Goal: Task Accomplishment & Management: Complete application form

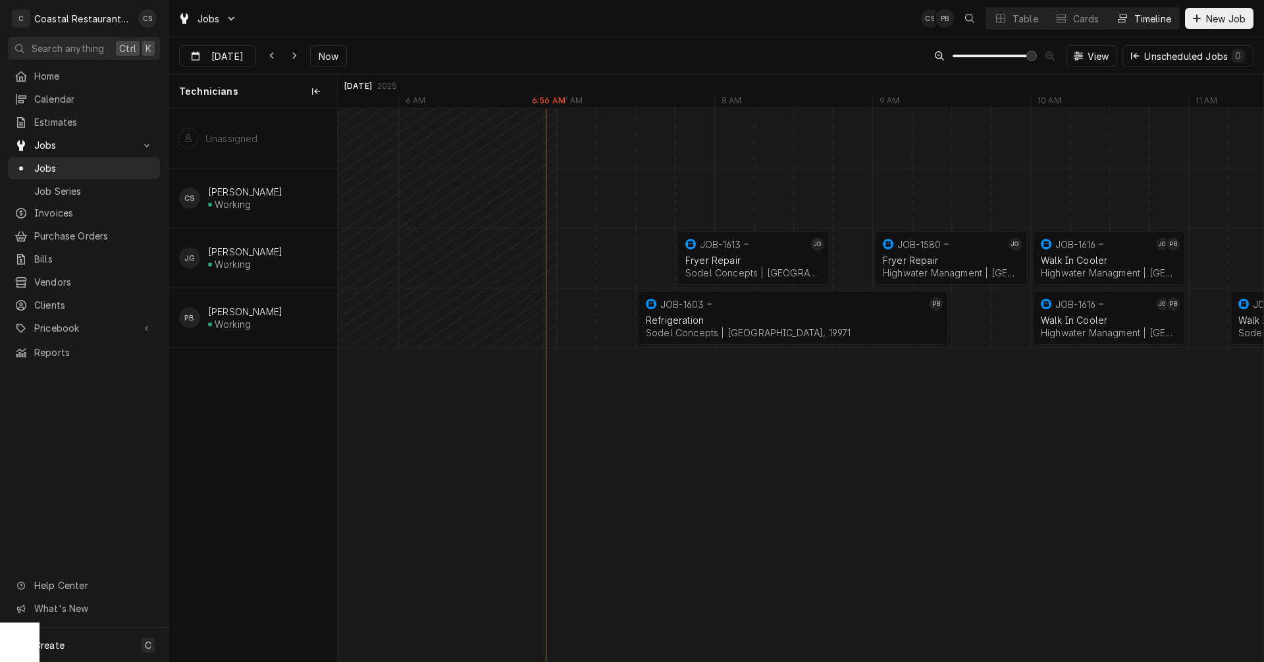
scroll to position [0, 18048]
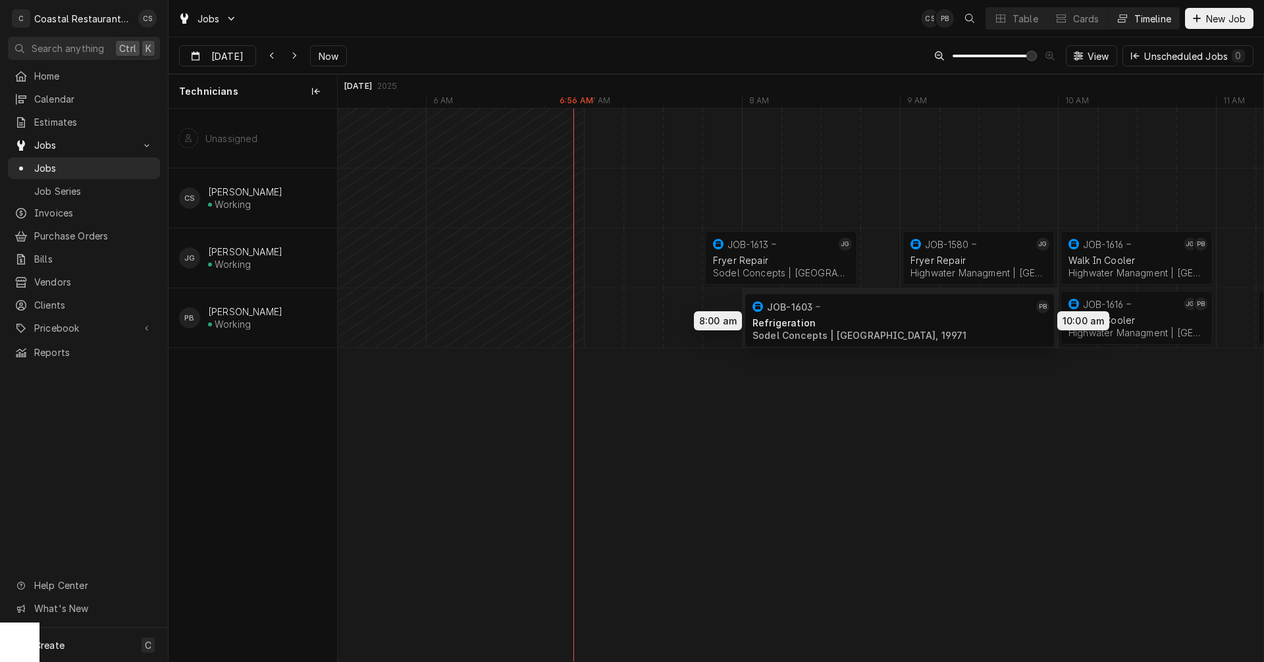
drag, startPoint x: 802, startPoint y: 317, endPoint x: 889, endPoint y: 320, distance: 87.0
click at [889, 320] on div "7:45 AM 8:45 AM JOB-1613 [PERSON_NAME] Repair Sodel Concepts | [GEOGRAPHIC_DATA…" at bounding box center [801, 385] width 926 height 553
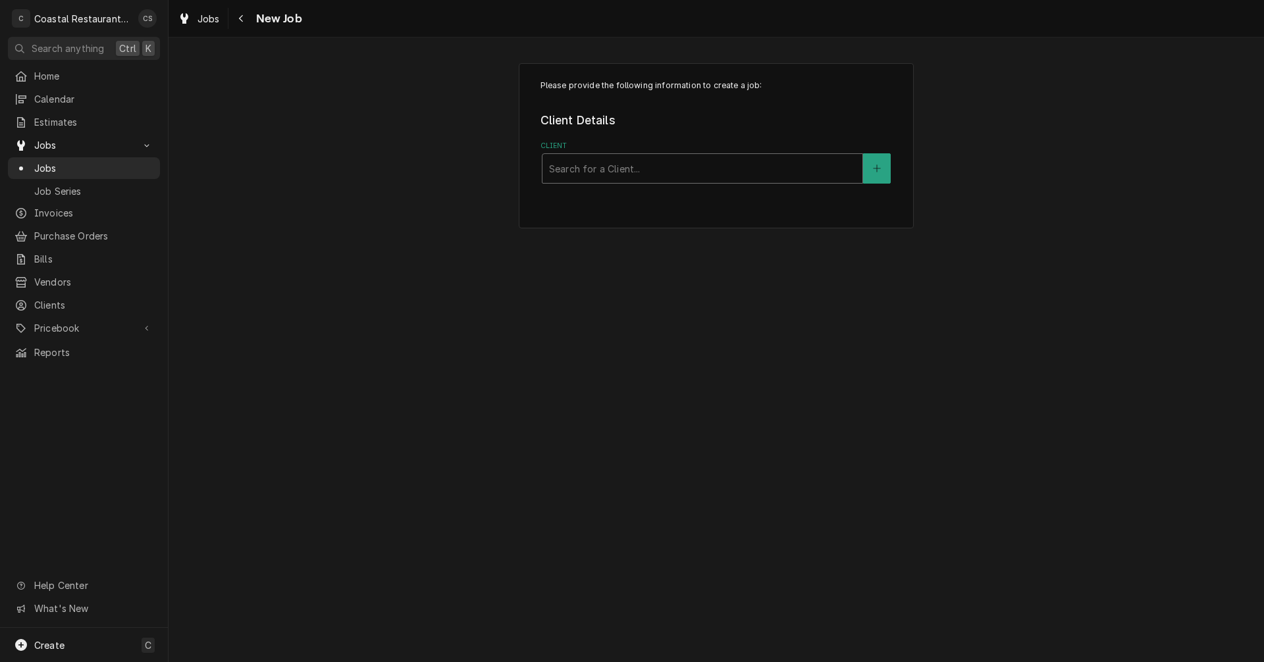
click at [599, 171] on div "Client" at bounding box center [702, 169] width 307 height 24
type input "W"
type input "The Station"
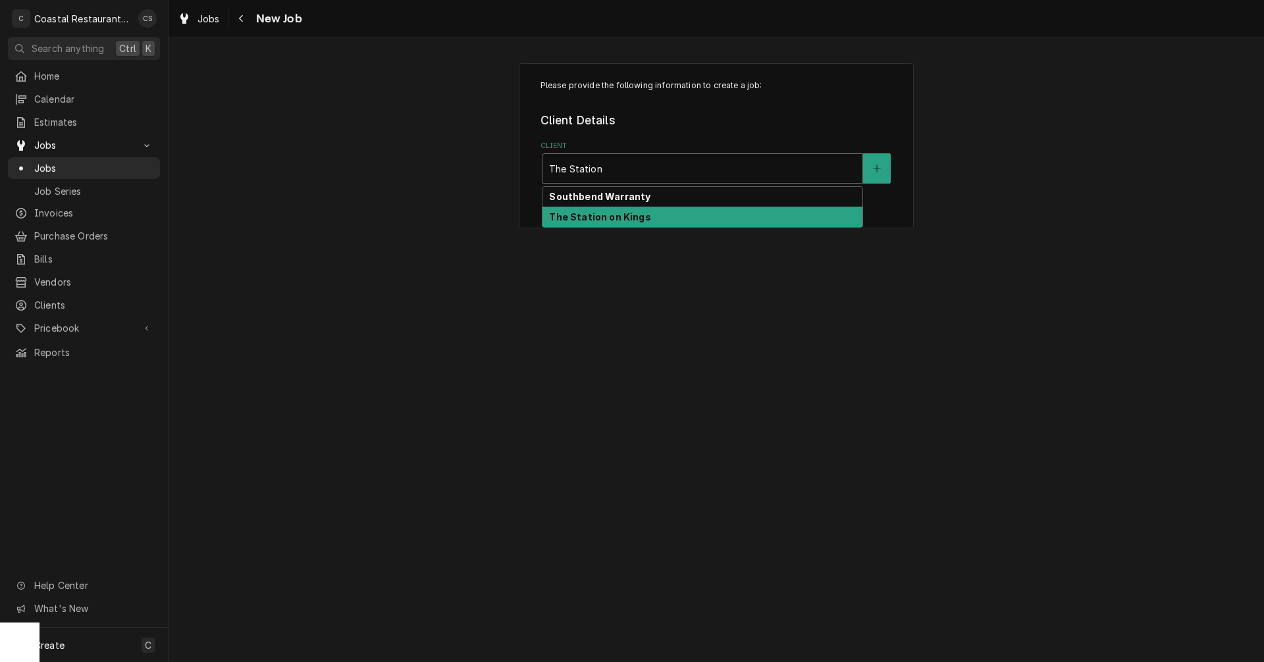
click at [610, 219] on strong "The Station on Kings" at bounding box center [599, 216] width 101 height 11
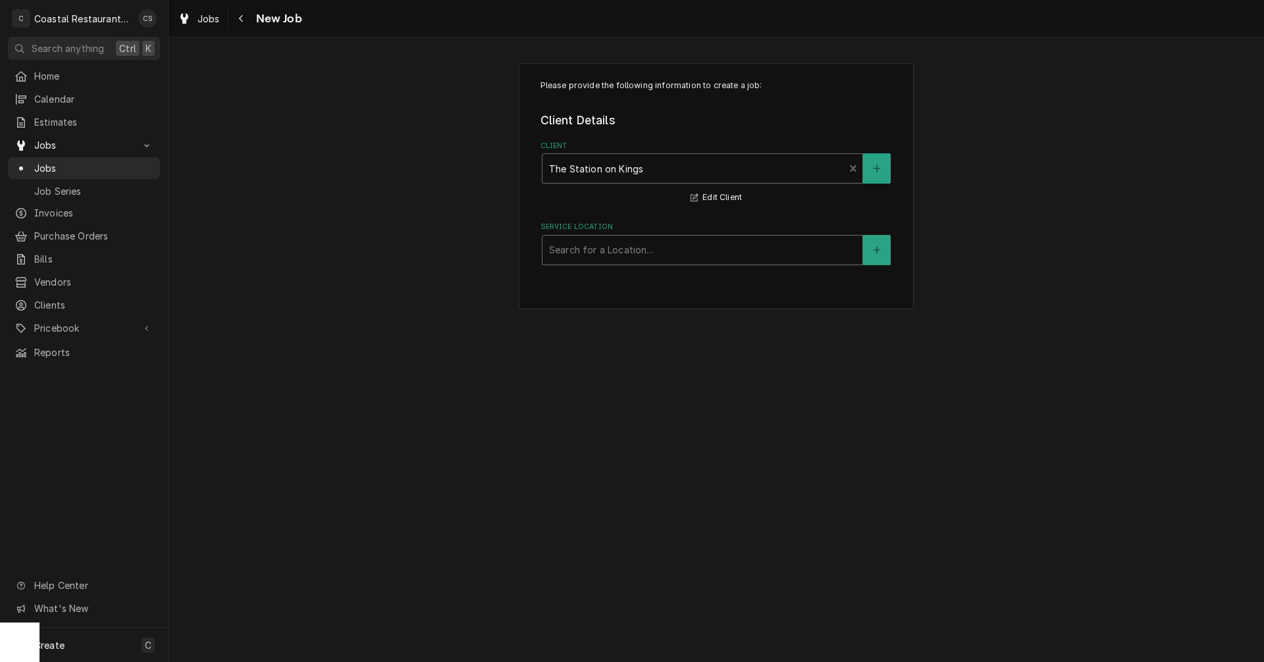
click at [603, 250] on div "Service Location" at bounding box center [702, 250] width 307 height 24
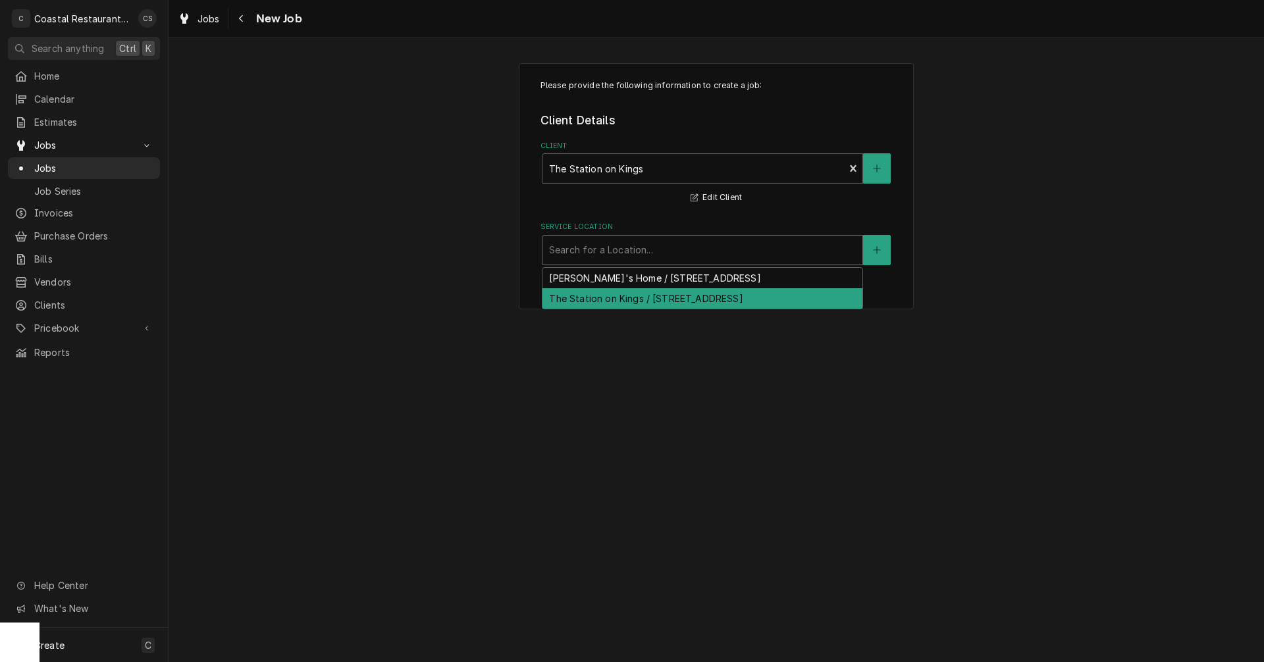
click at [595, 304] on div "The Station on Kings / 720 Kings Hwy, Lewes, DE 19958" at bounding box center [703, 298] width 320 height 20
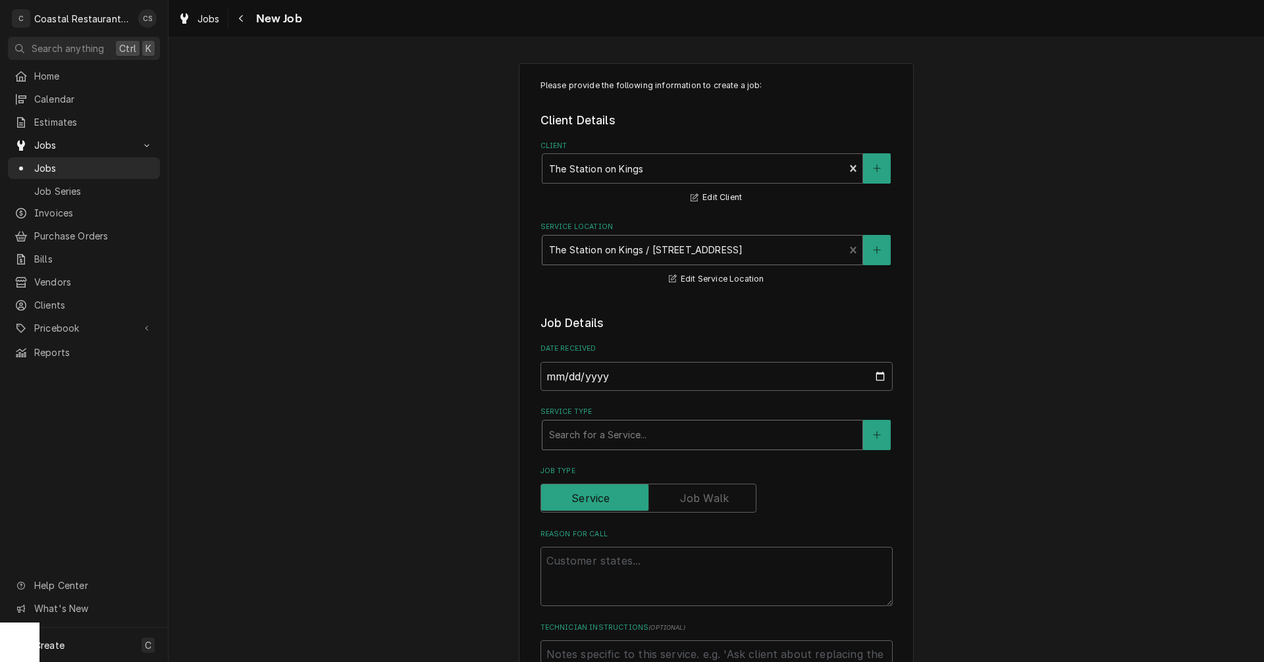
click at [589, 441] on div "Service Type" at bounding box center [702, 435] width 307 height 24
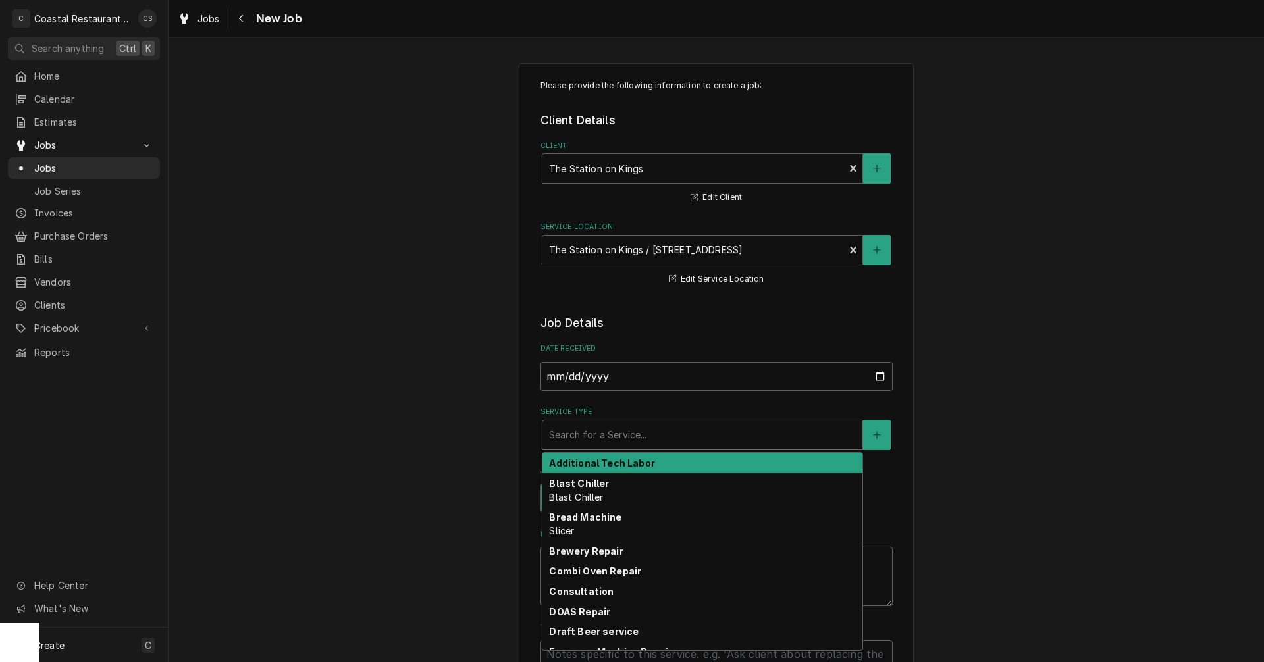
type textarea "x"
type input "W"
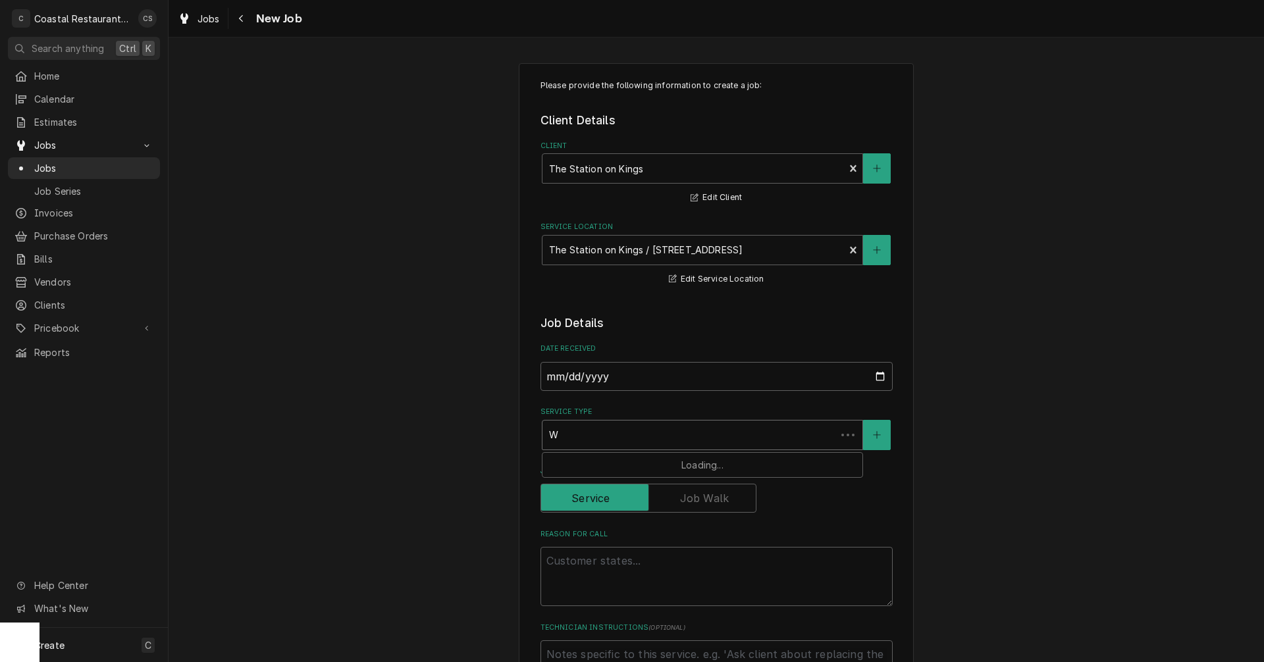
type textarea "x"
type input "Wa"
type textarea "x"
type input "Wal"
type textarea "x"
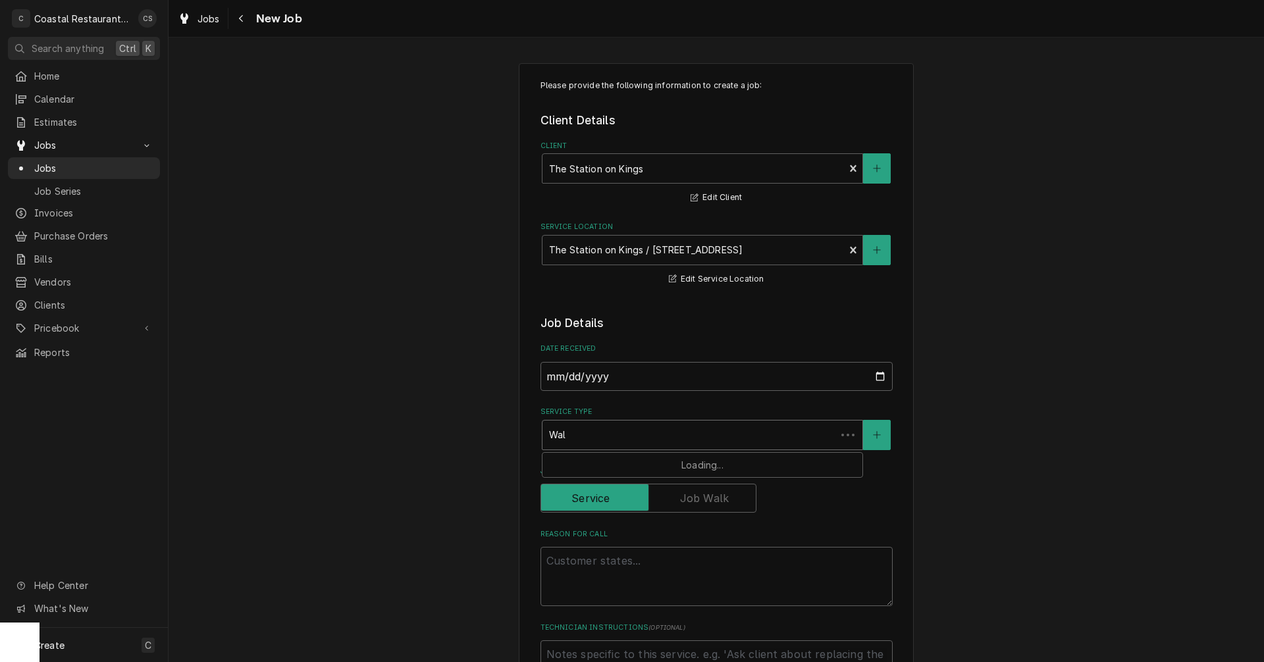
type input "Walk"
type textarea "x"
type input "Walk"
type textarea "x"
type input "Walk I"
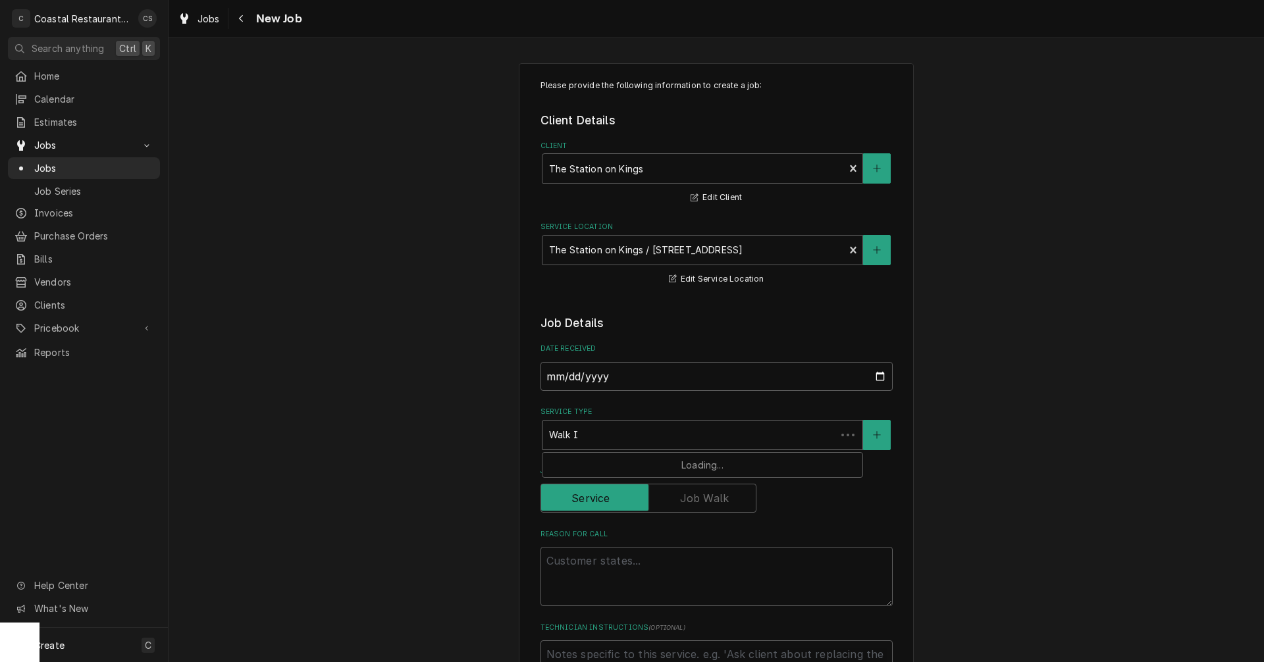
type textarea "x"
type input "Walk In"
type textarea "x"
type input "Walk In"
type textarea "x"
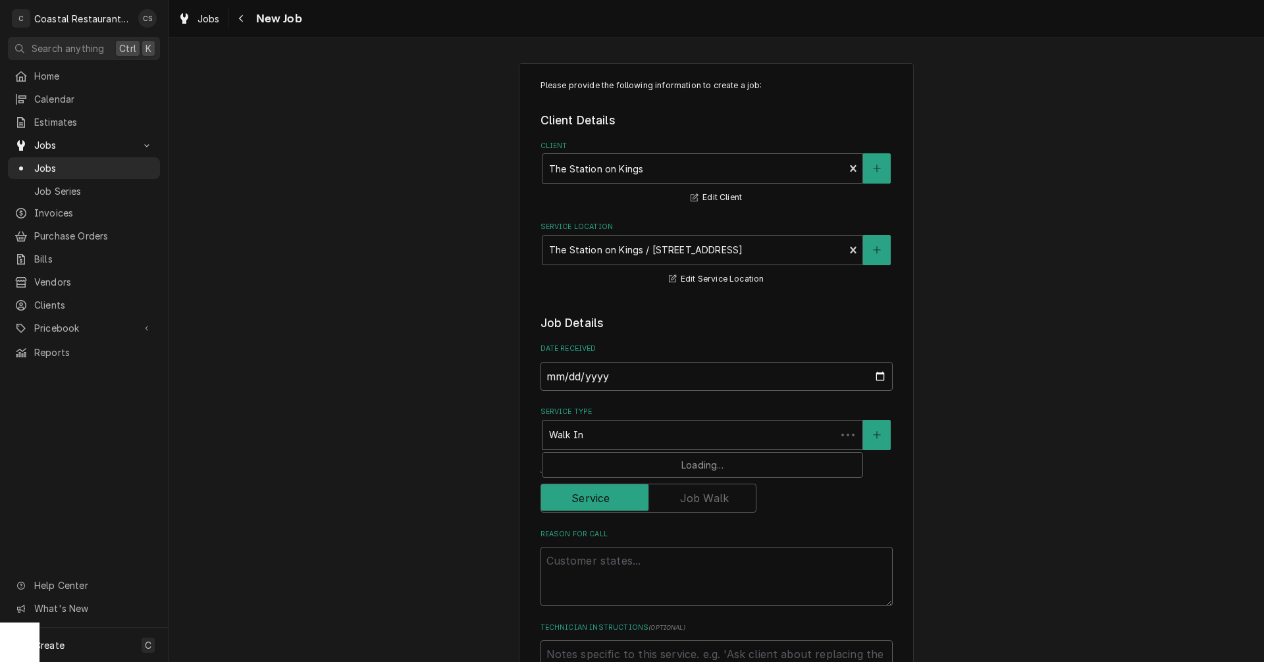
type input "Walk In c"
type textarea "x"
type input "Walk In co"
type textarea "x"
type input "Walk In coo"
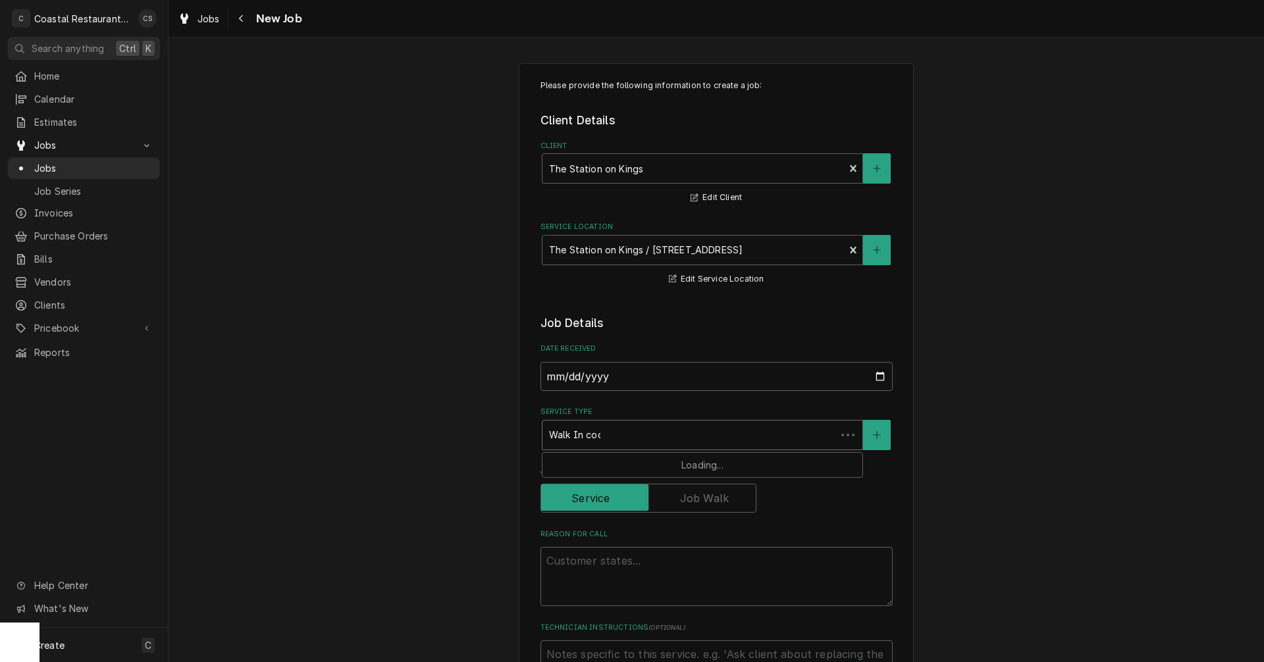
type textarea "x"
type input "Walk In cool"
type textarea "x"
type input "Walk In coole"
type textarea "x"
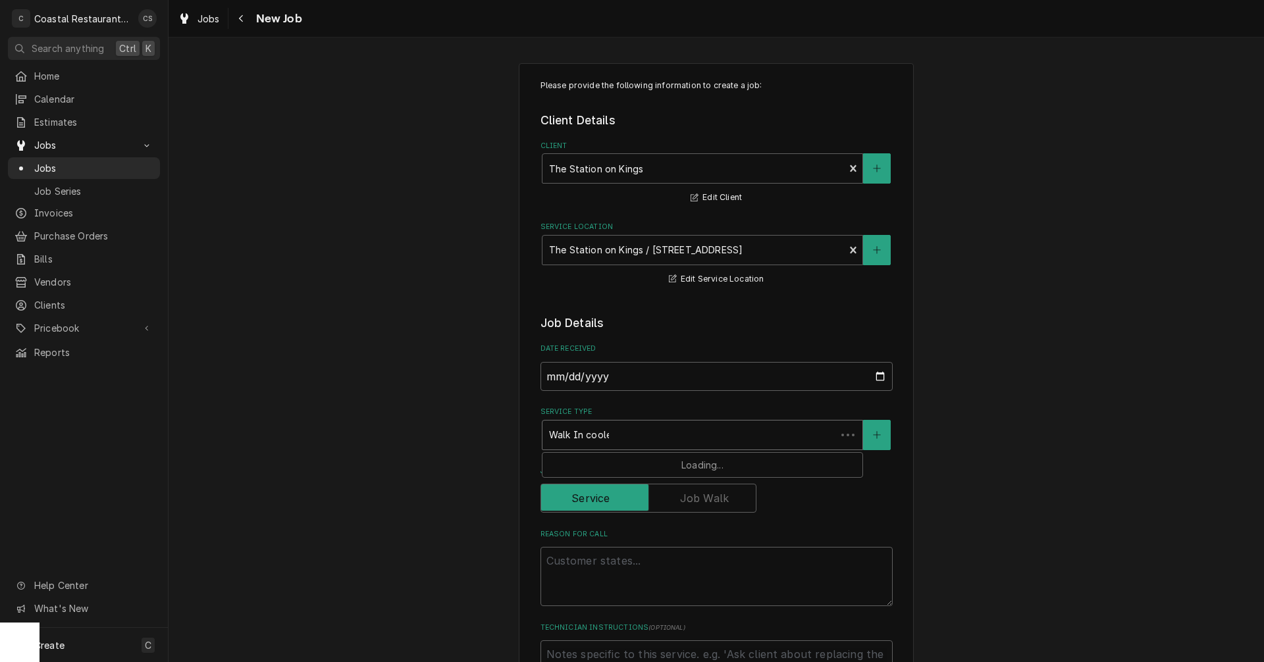
type input "Walk In cooler"
click at [585, 462] on strong "Walk In Cooler" at bounding box center [584, 463] width 71 height 11
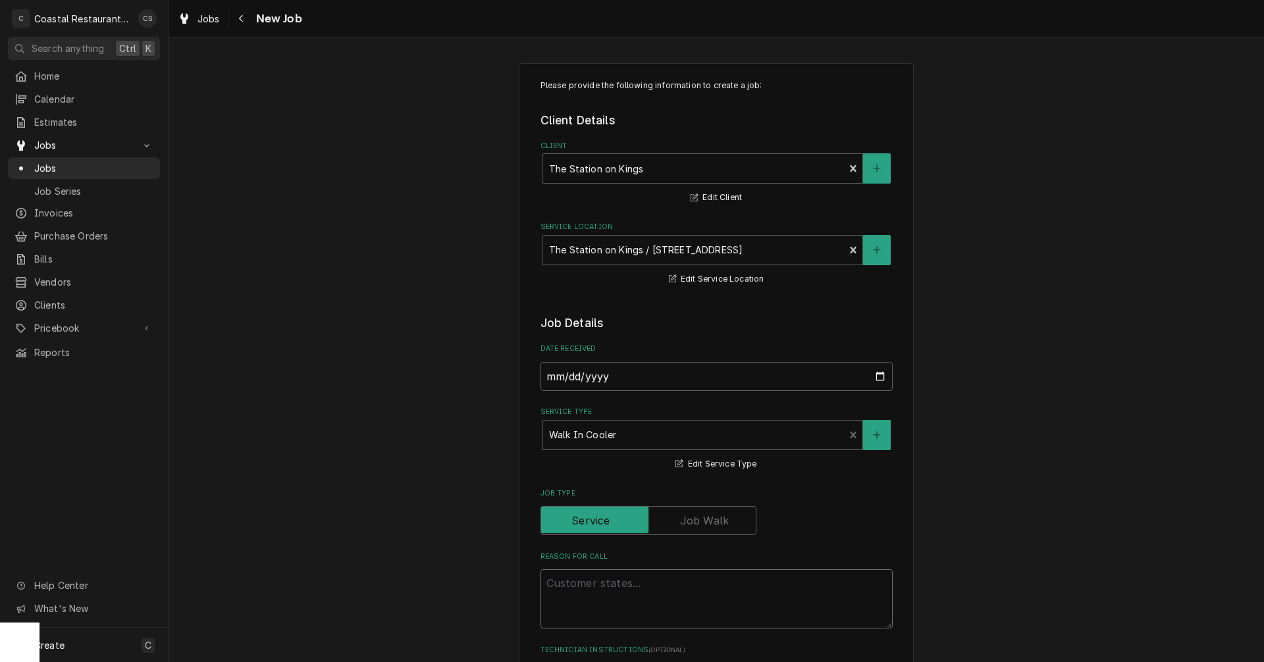
click at [585, 585] on textarea "Reason For Call" at bounding box center [717, 599] width 352 height 59
type textarea "x"
type textarea "W"
type textarea "x"
type textarea "Wa"
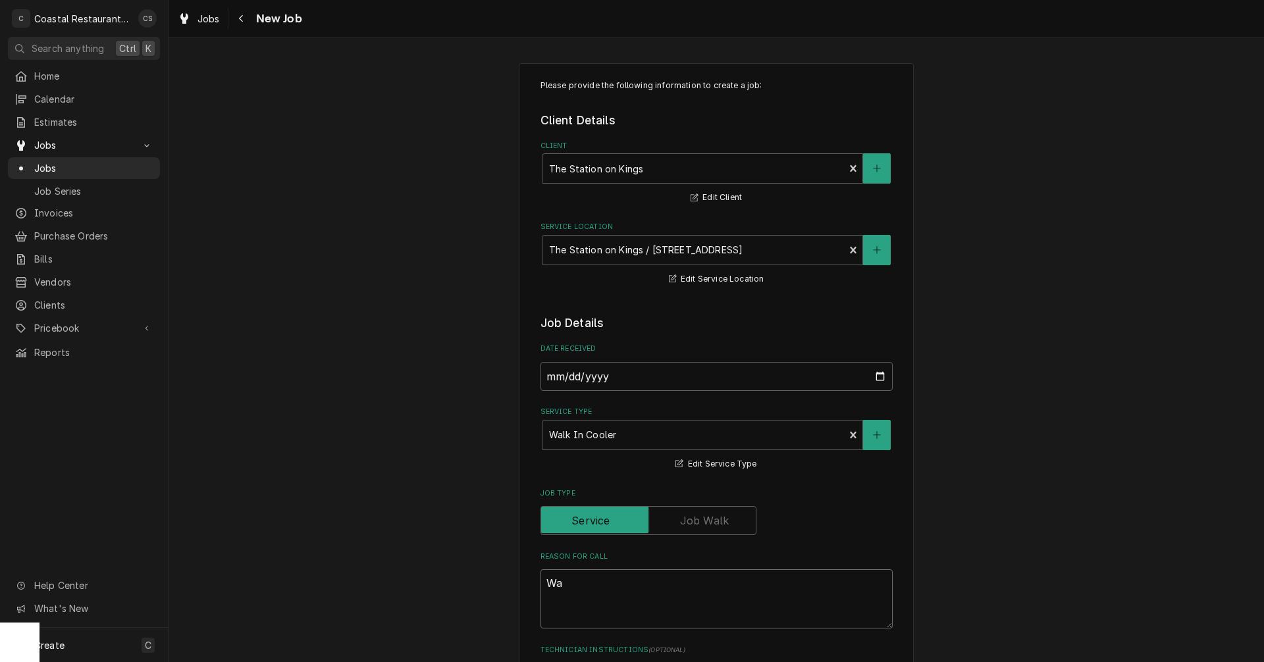
type textarea "x"
type textarea "Wal"
type textarea "x"
type textarea "Walk"
type textarea "x"
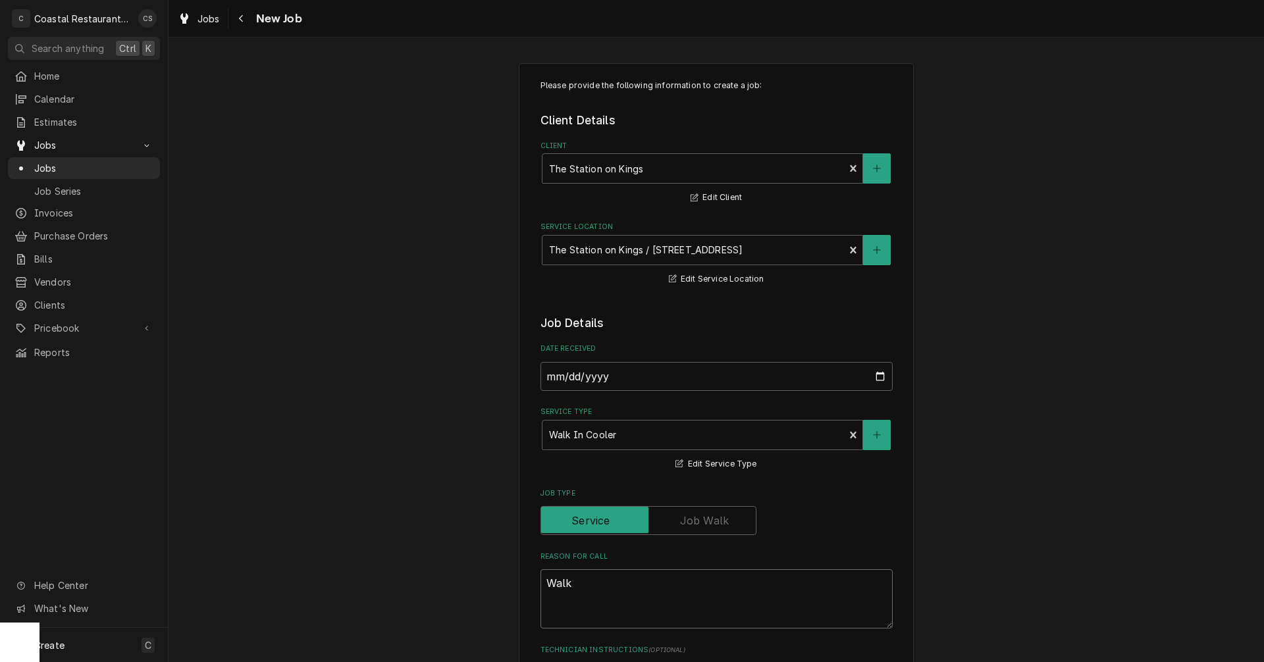
type textarea "Walk"
type textarea "x"
type textarea "Walk i"
type textarea "x"
type textarea "Walk in"
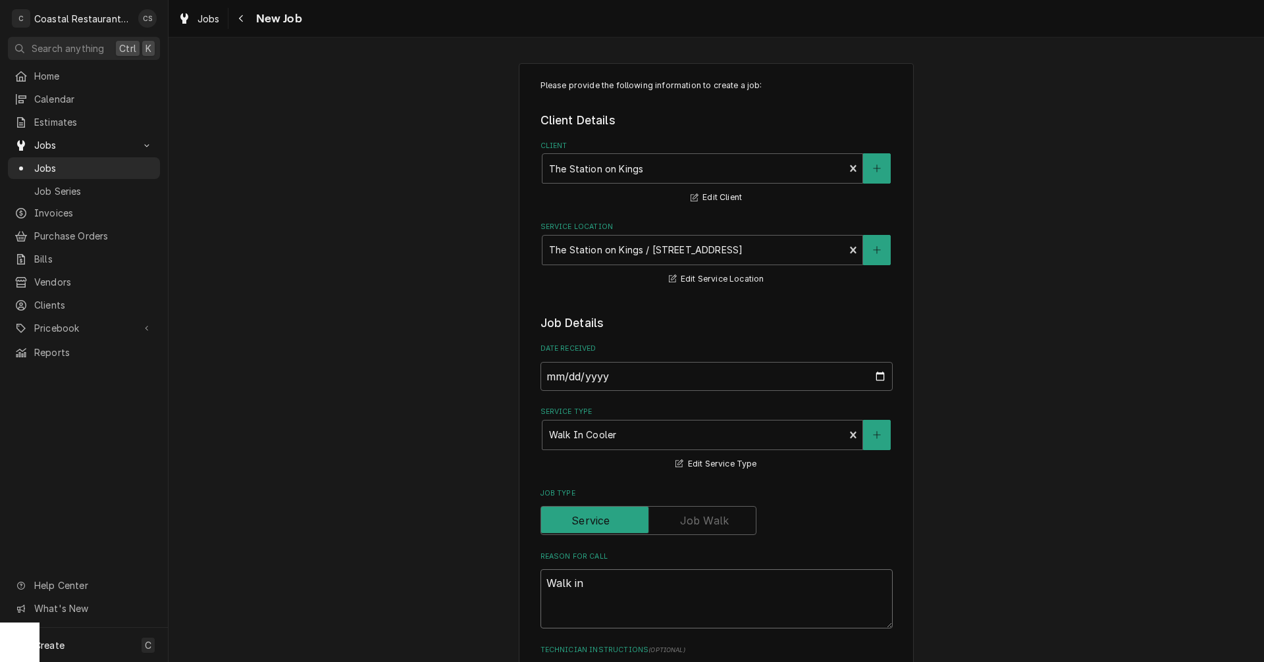
type textarea "x"
type textarea "Walk in"
type textarea "x"
type textarea "Walk in c"
type textarea "x"
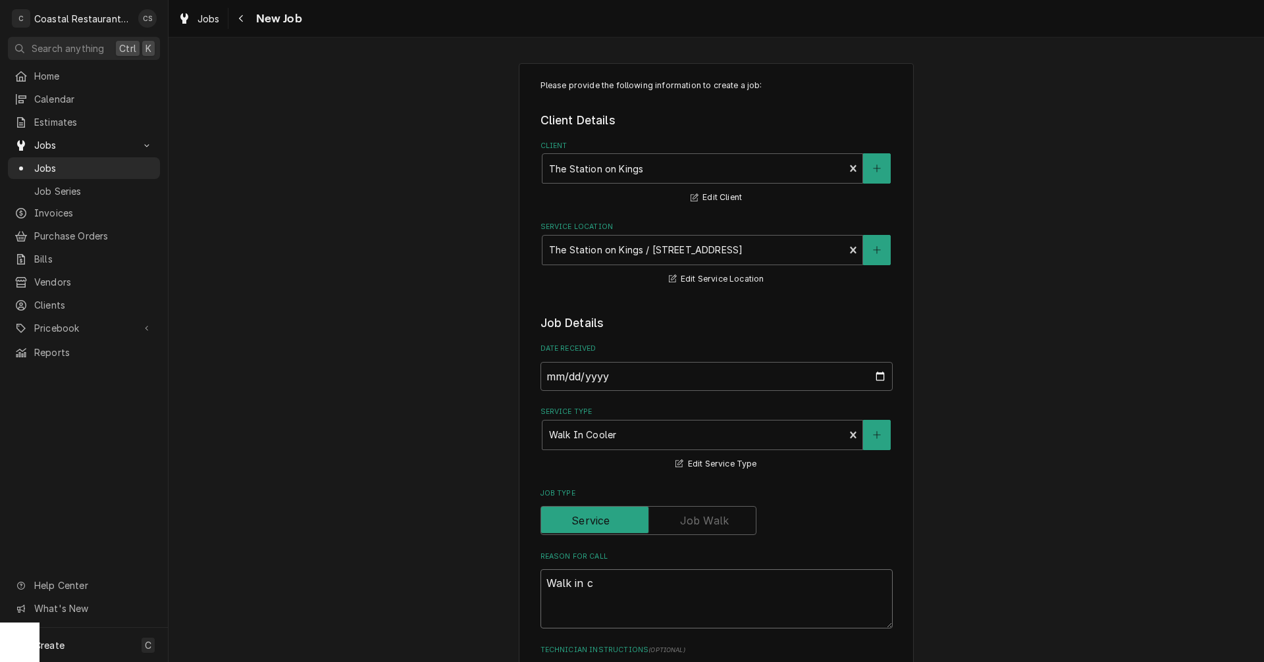
type textarea "Walk in co"
type textarea "x"
type textarea "Walk in coo"
type textarea "x"
type textarea "Walk in cool"
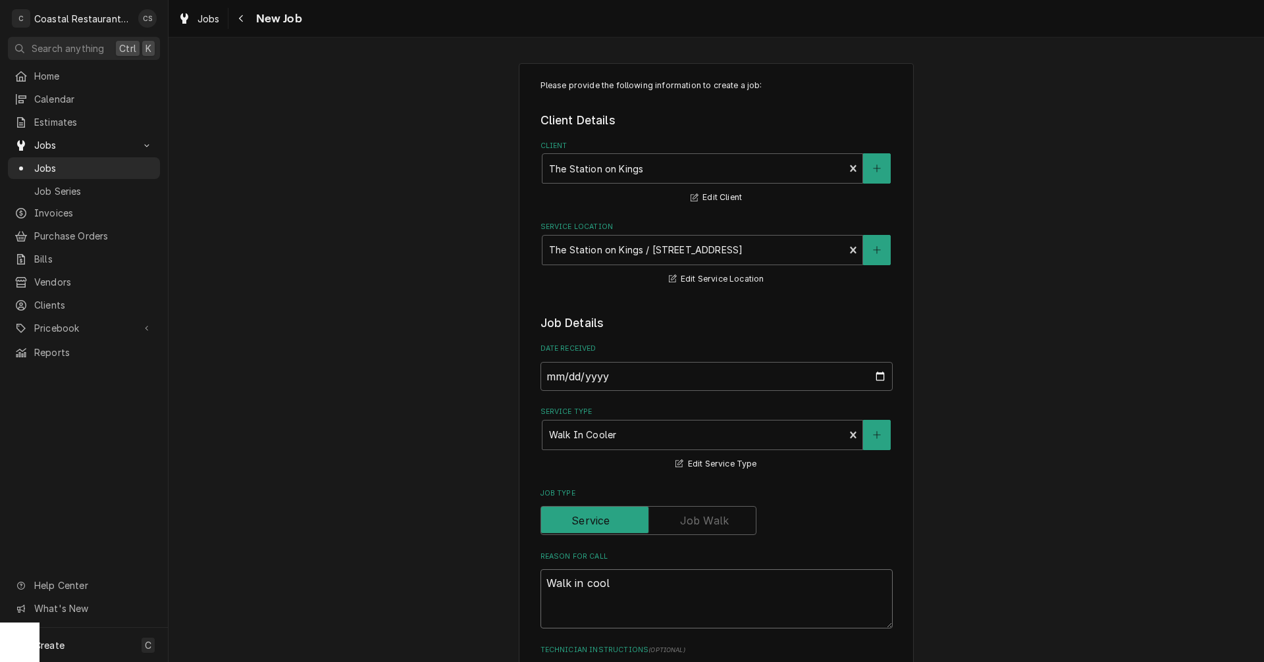
type textarea "x"
type textarea "Walk in coole"
type textarea "x"
type textarea "Walk in cooler"
type textarea "x"
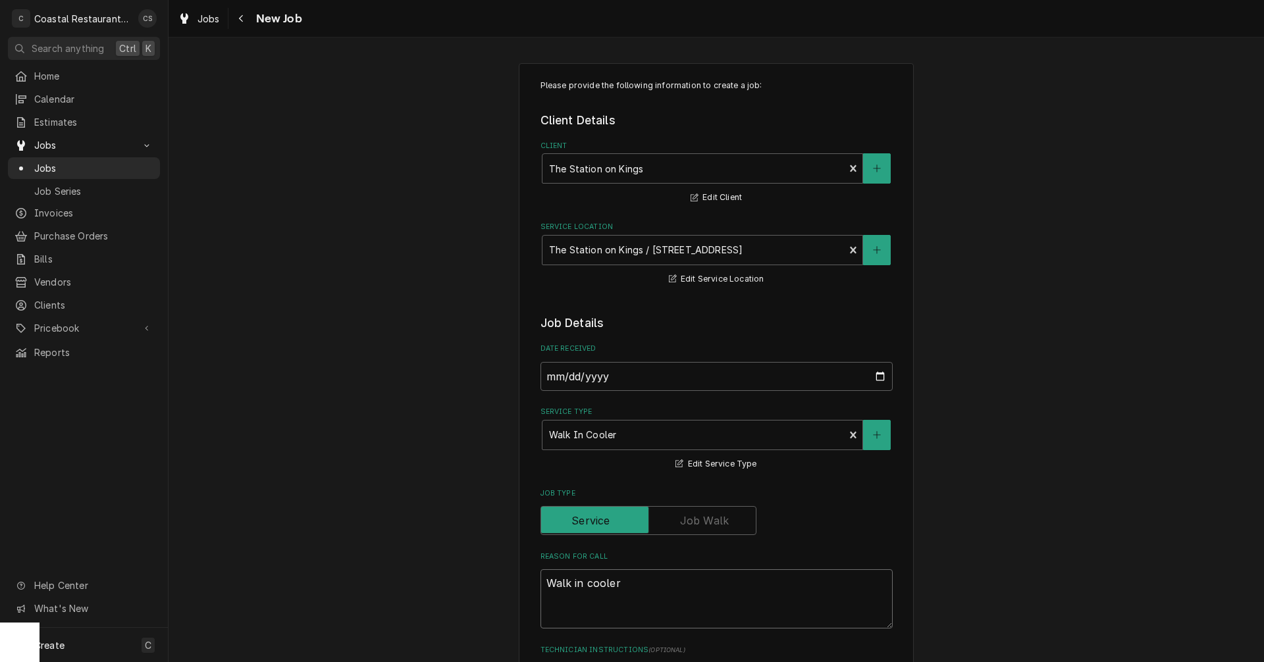
type textarea "Walk in cooler"
type textarea "x"
type textarea "Walk in cooler r"
type textarea "x"
type textarea "Walk in cooler ru"
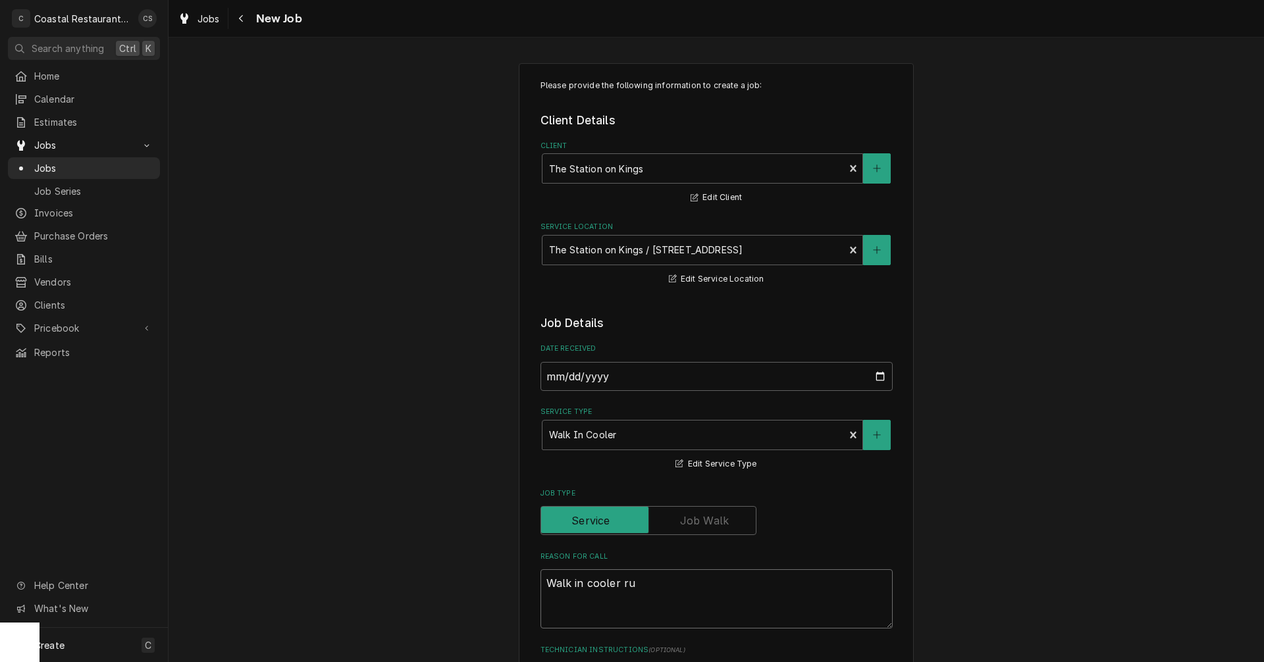
type textarea "x"
type textarea "Walk in cooler run"
type textarea "x"
type textarea "Walk in cooler runn"
type textarea "x"
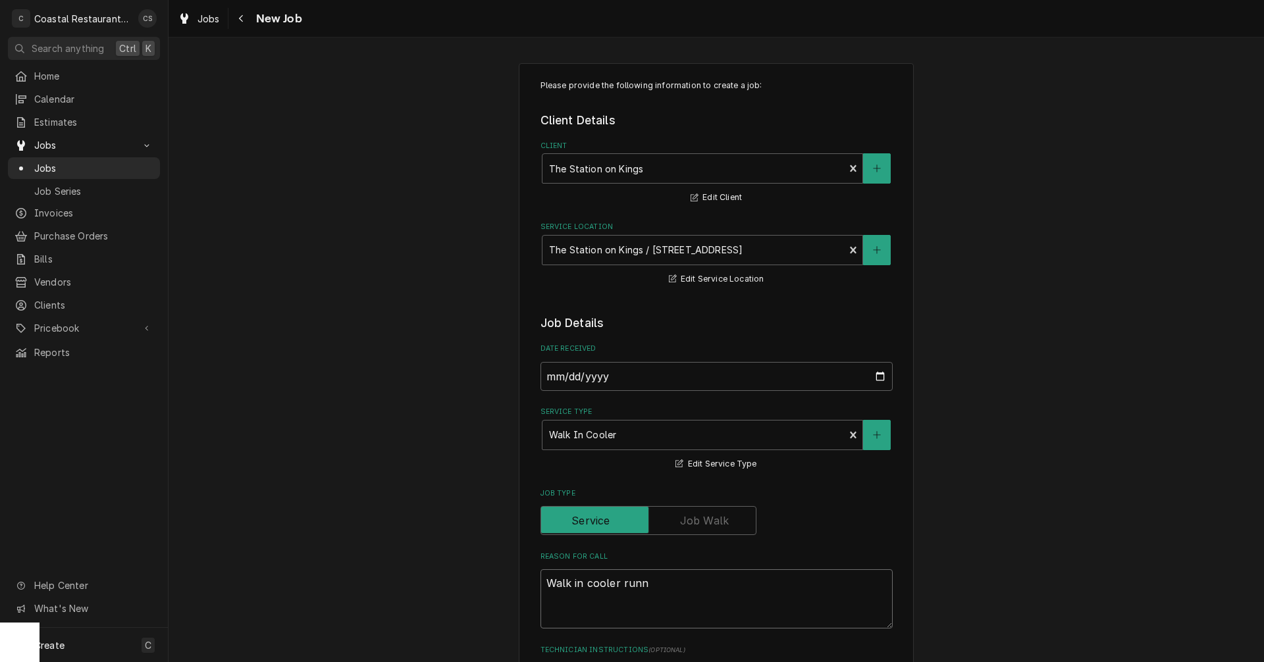
type textarea "Walk in cooler runni"
type textarea "x"
type textarea "Walk in cooler runnin"
type textarea "x"
type textarea "Walk in cooler running"
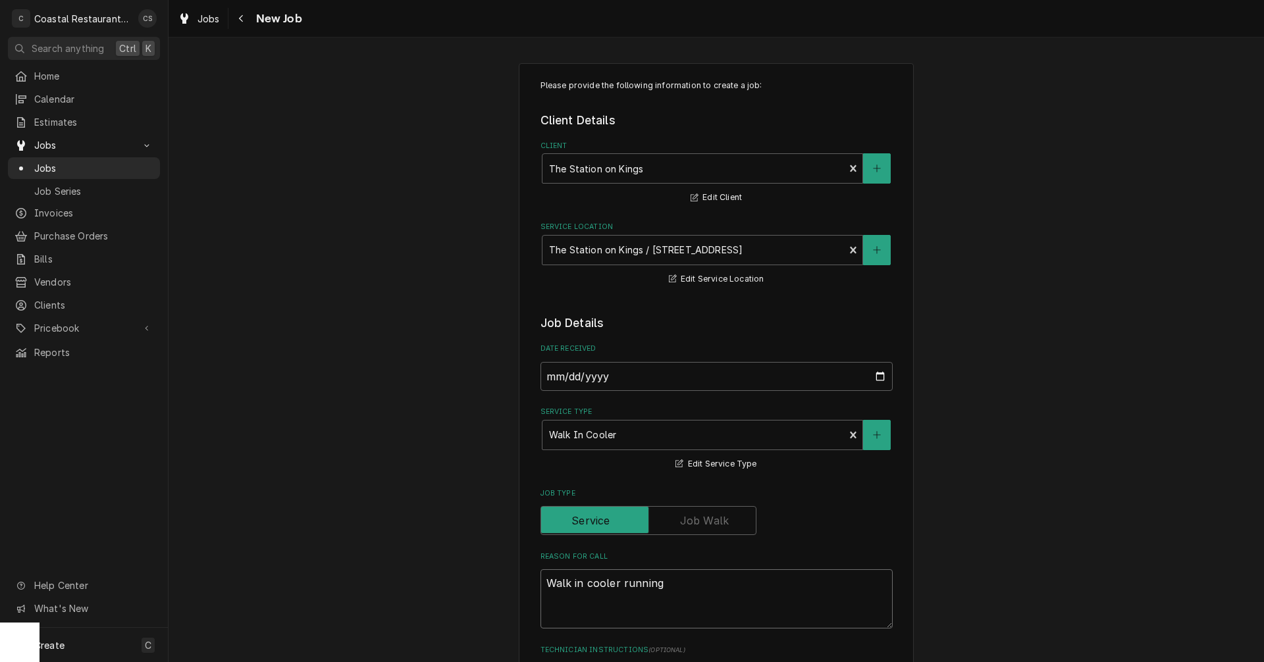
type textarea "x"
type textarea "Walk in cooler running"
type textarea "x"
type textarea "Walk in cooler running w"
type textarea "x"
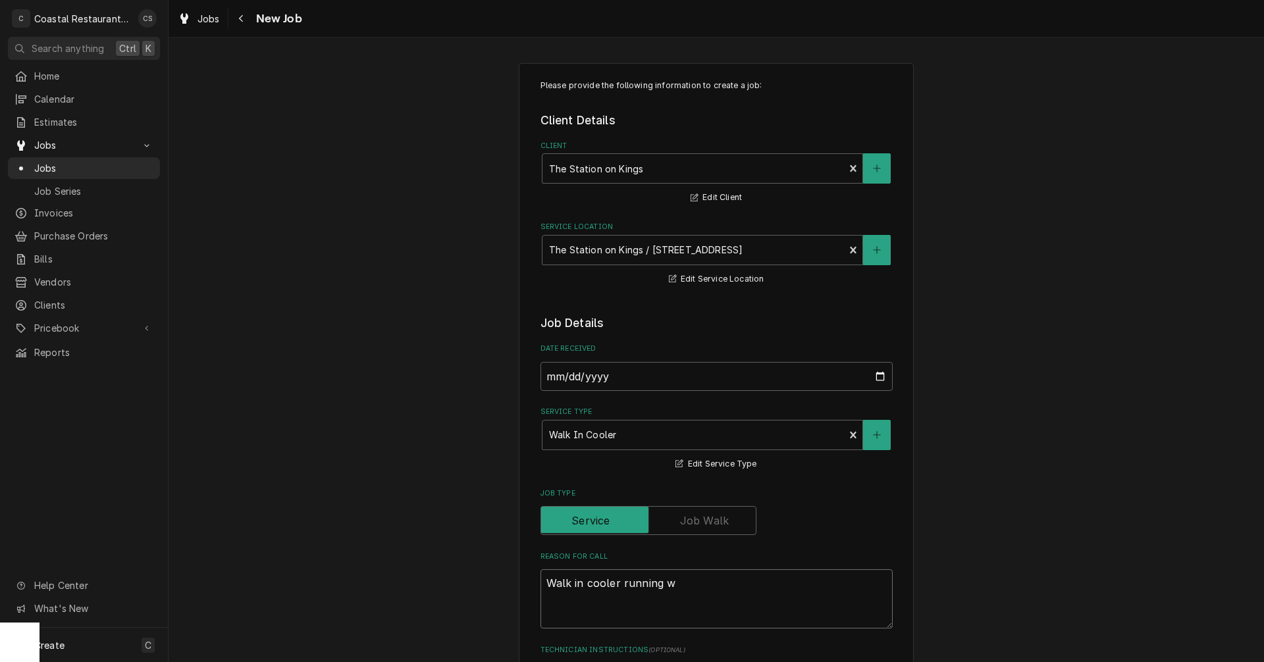
type textarea "Walk in cooler running wa"
type textarea "x"
type textarea "Walk in cooler running war"
type textarea "x"
type textarea "Walk in cooler running warm"
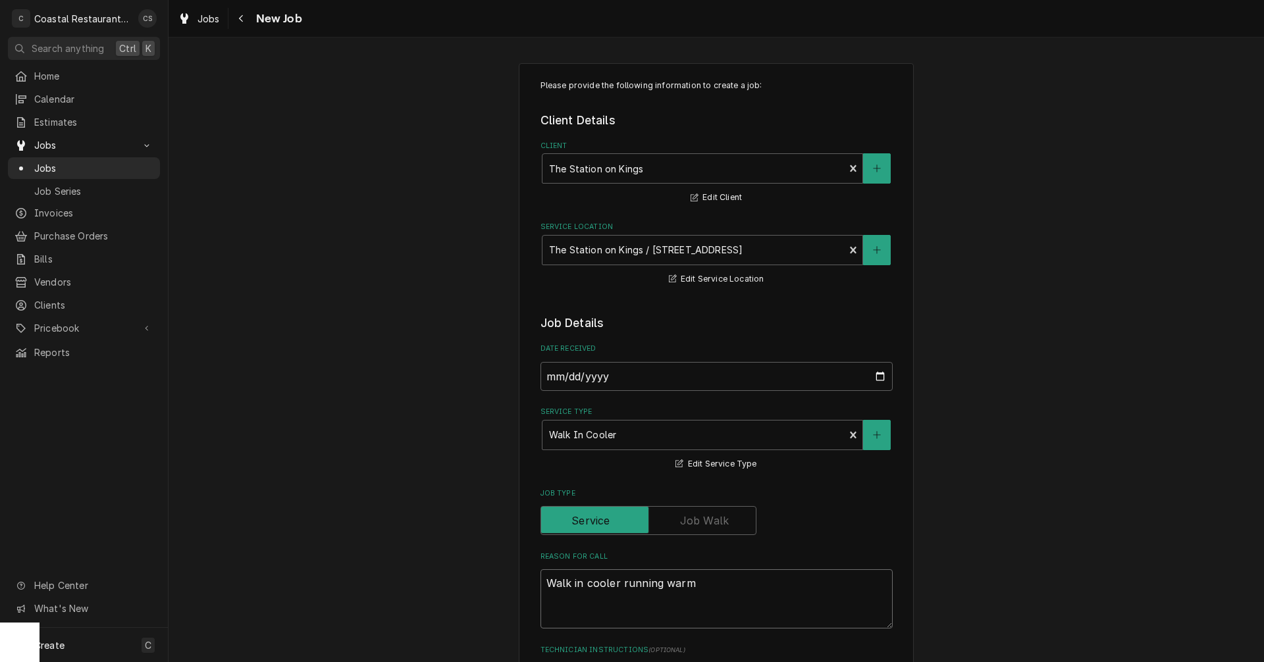
type textarea "x"
type textarea "Walk in cooler running warm."
type textarea "x"
type textarea "Walk in cooler running warm."
type textarea "x"
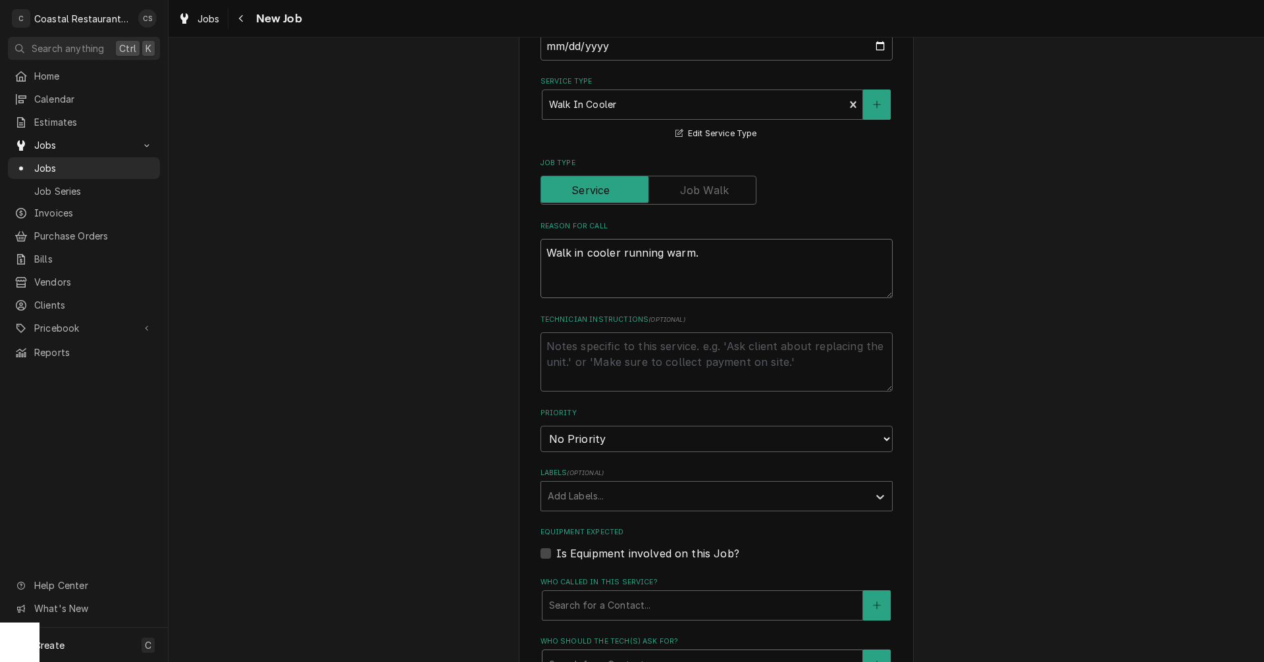
scroll to position [395, 0]
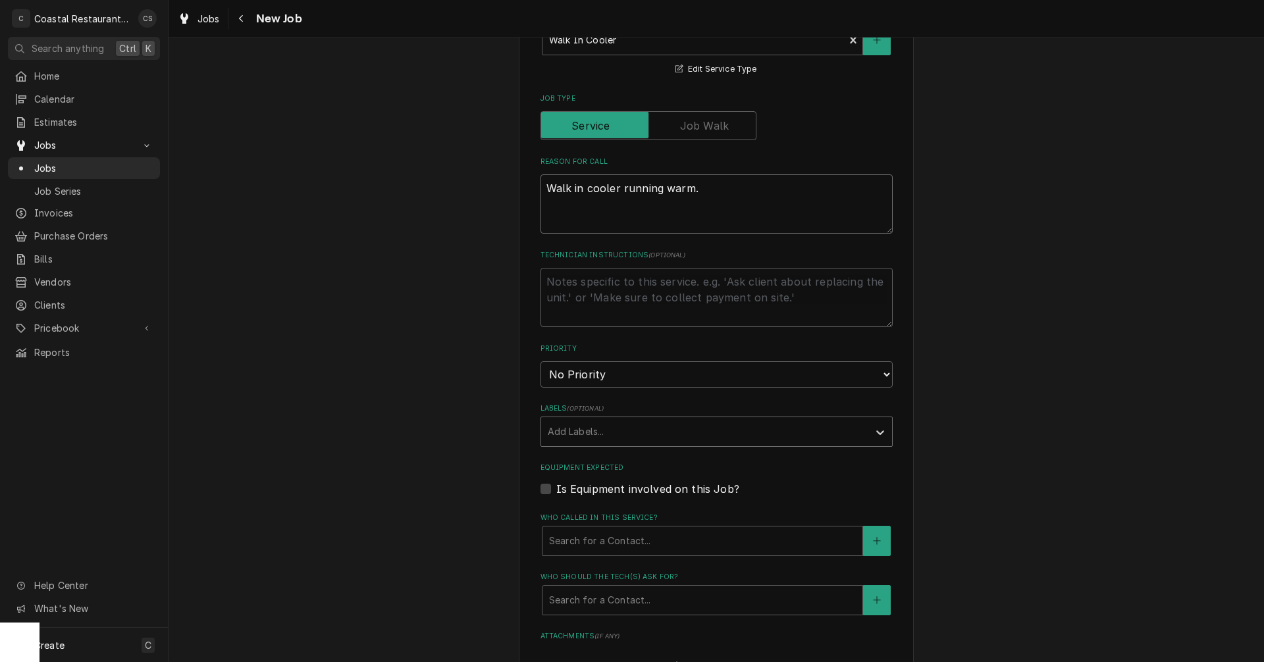
type textarea "Walk in cooler running warm."
click at [572, 427] on div "Labels" at bounding box center [705, 432] width 314 height 24
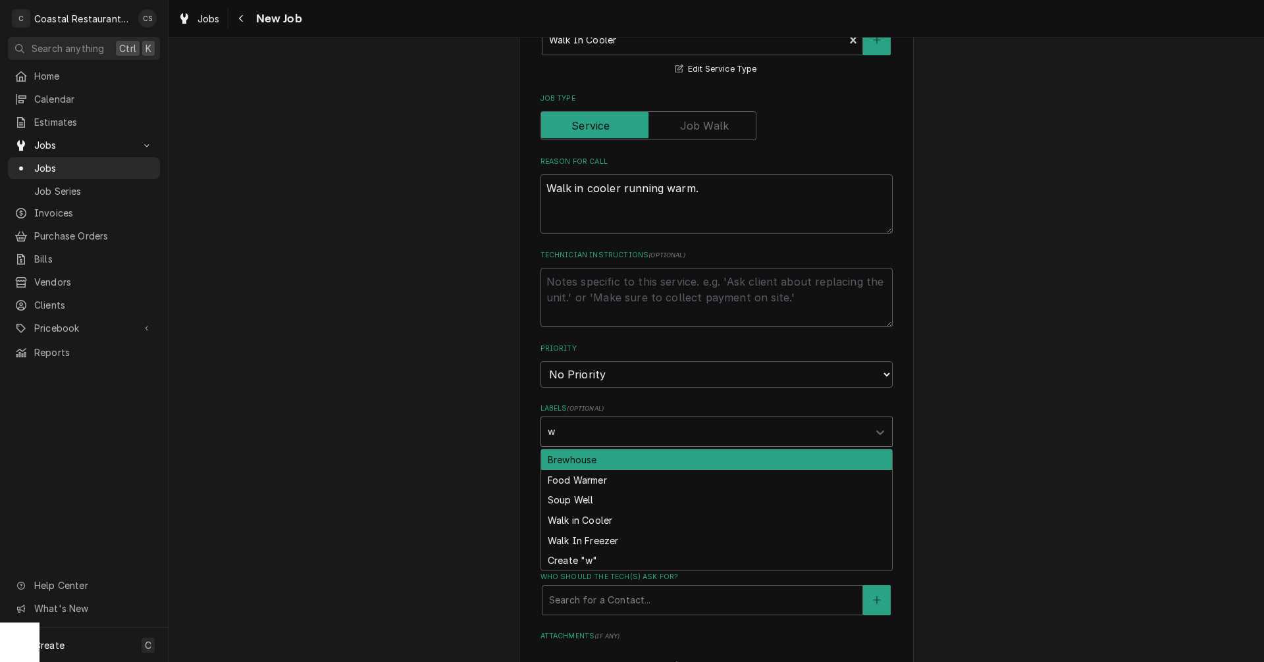
type input "wa"
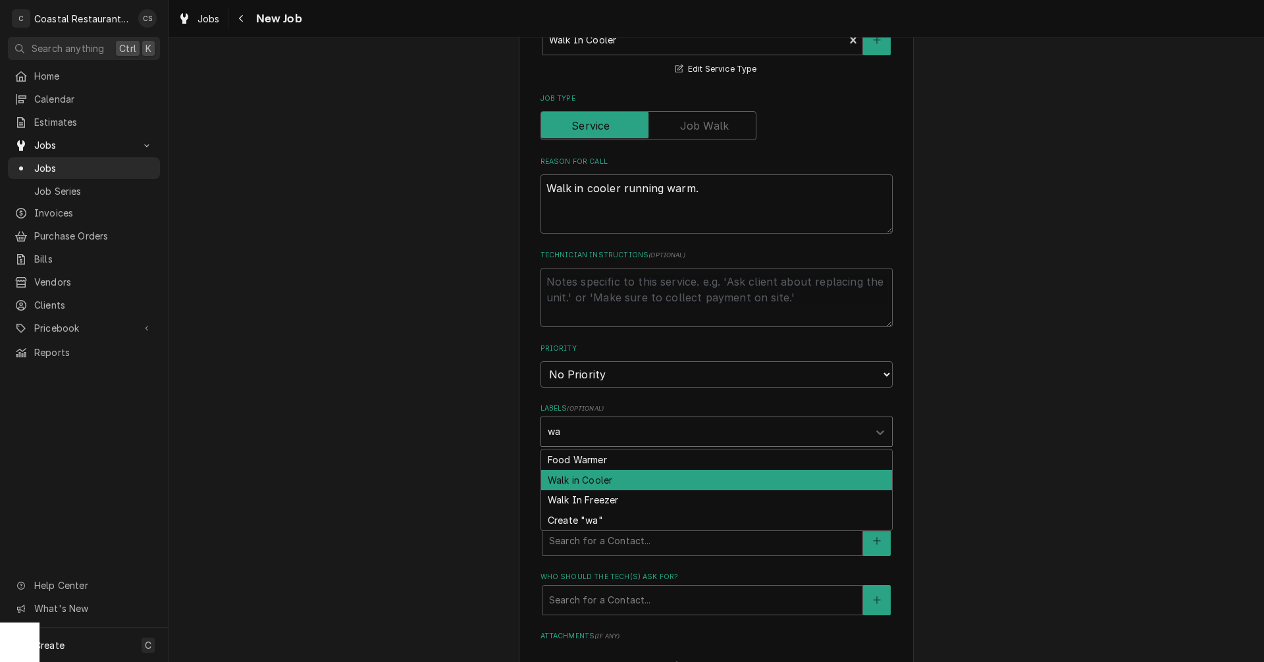
click at [569, 478] on div "Walk in Cooler" at bounding box center [716, 480] width 351 height 20
type textarea "x"
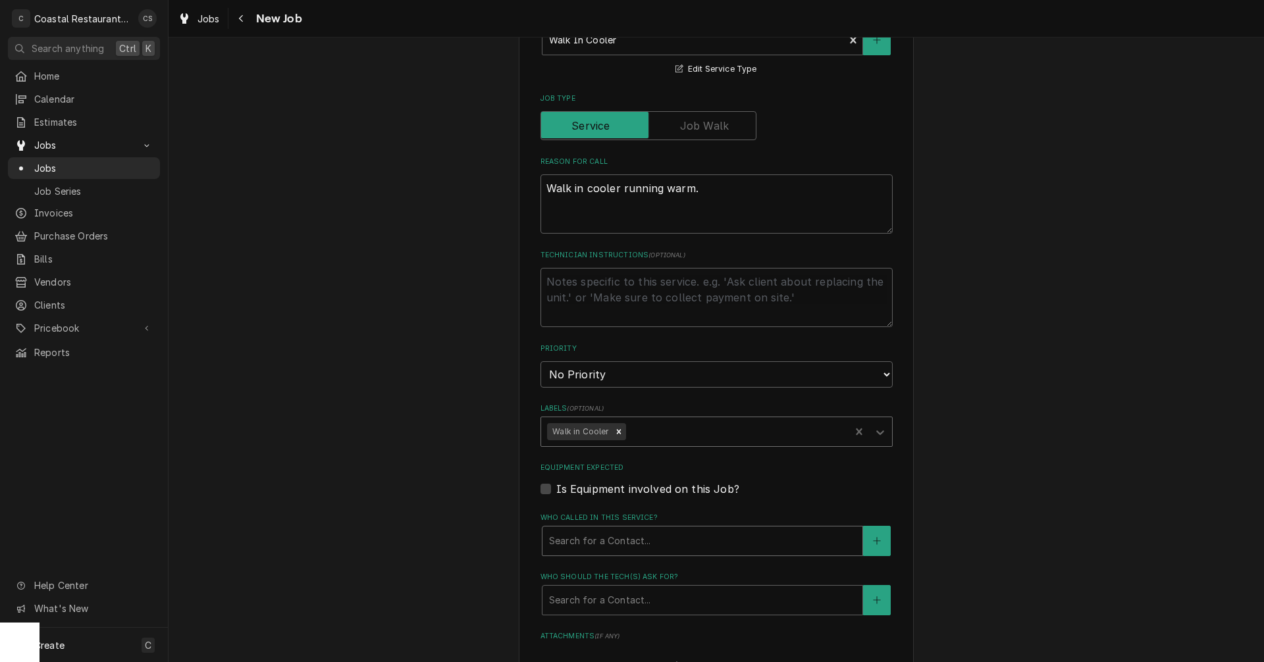
click at [585, 549] on div "Who called in this service?" at bounding box center [702, 541] width 307 height 24
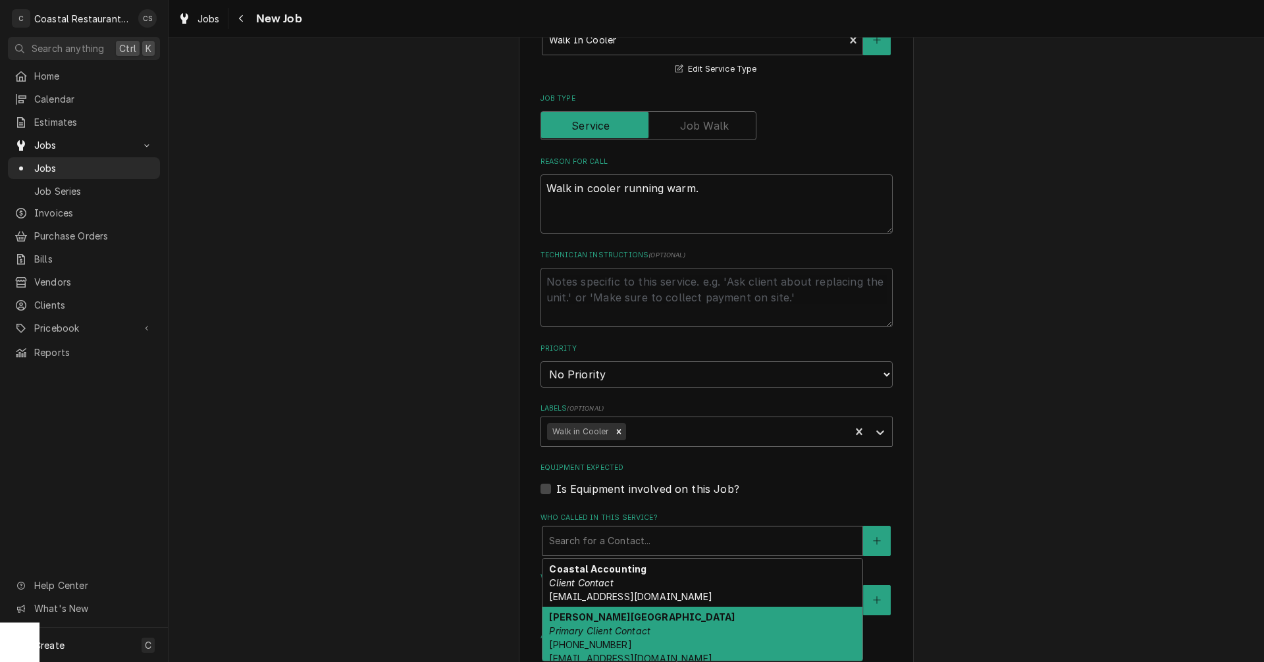
click at [591, 627] on em "Primary Client Contact" at bounding box center [599, 631] width 101 height 11
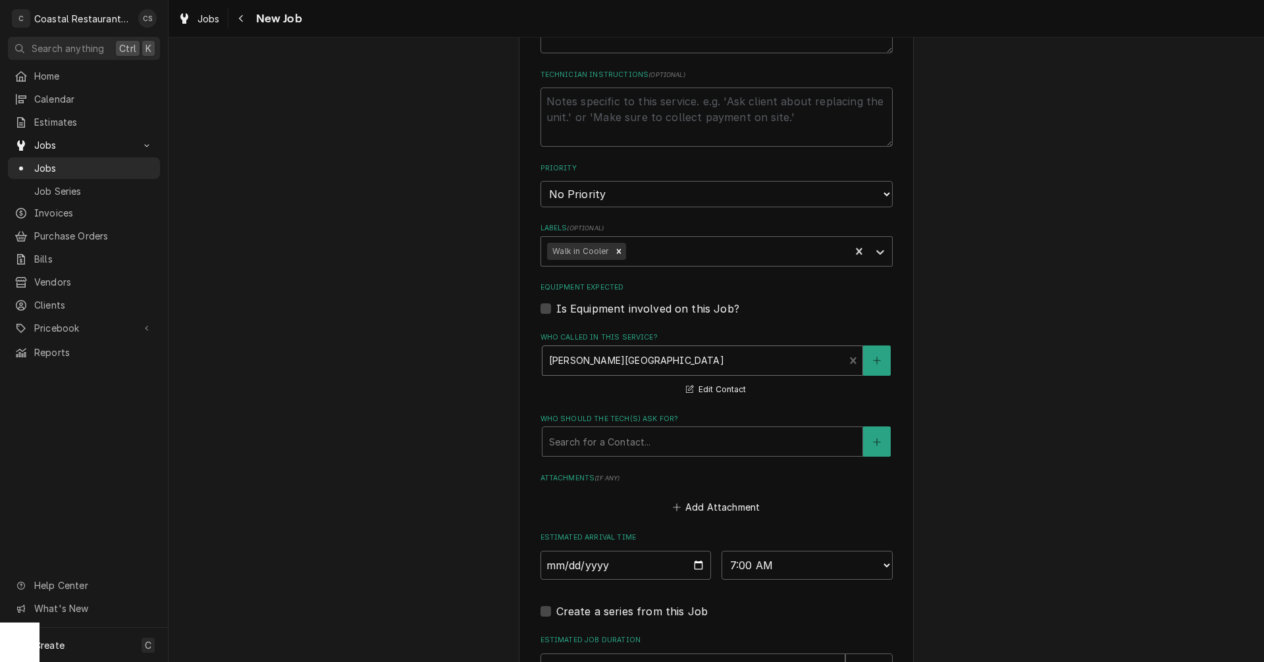
scroll to position [724, 0]
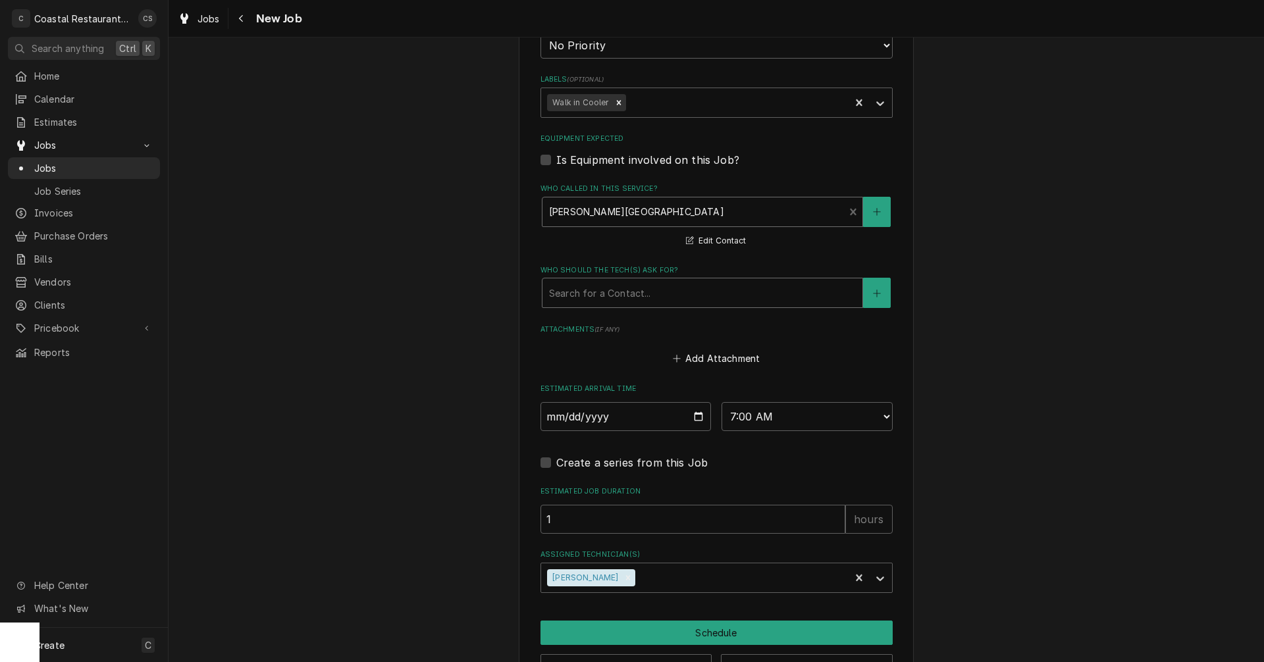
click at [605, 299] on div "Who should the tech(s) ask for?" at bounding box center [702, 293] width 307 height 24
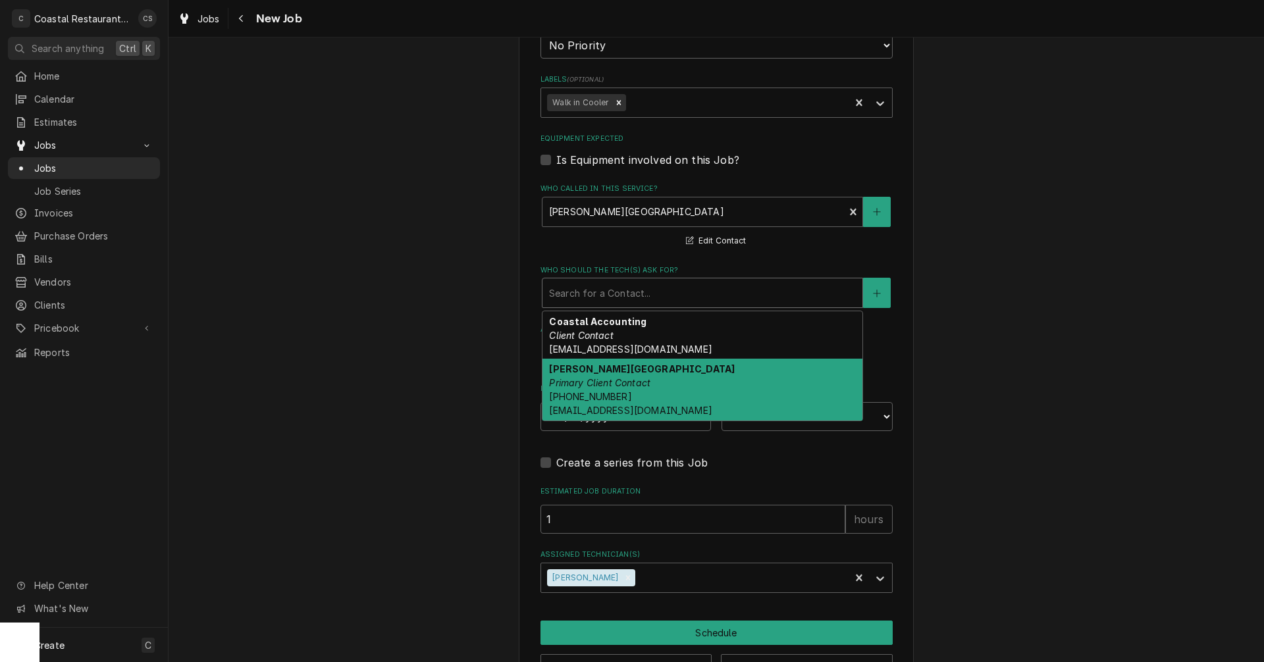
click at [604, 378] on em "Primary Client Contact" at bounding box center [599, 382] width 101 height 11
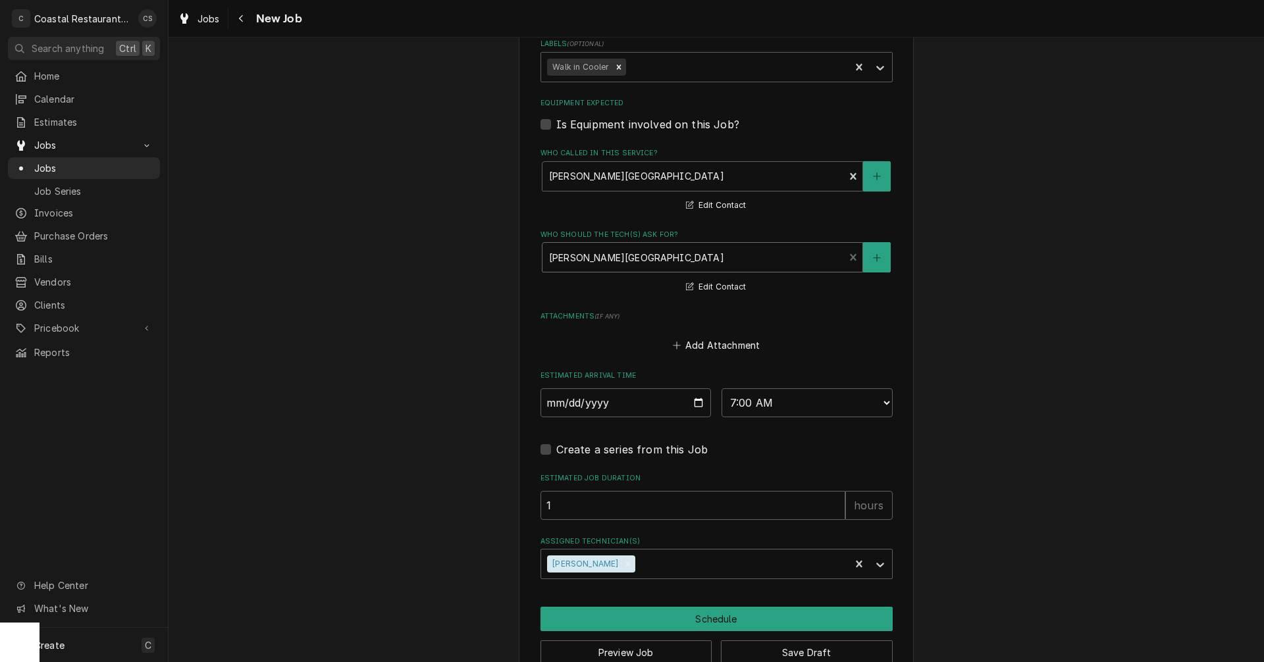
scroll to position [791, 0]
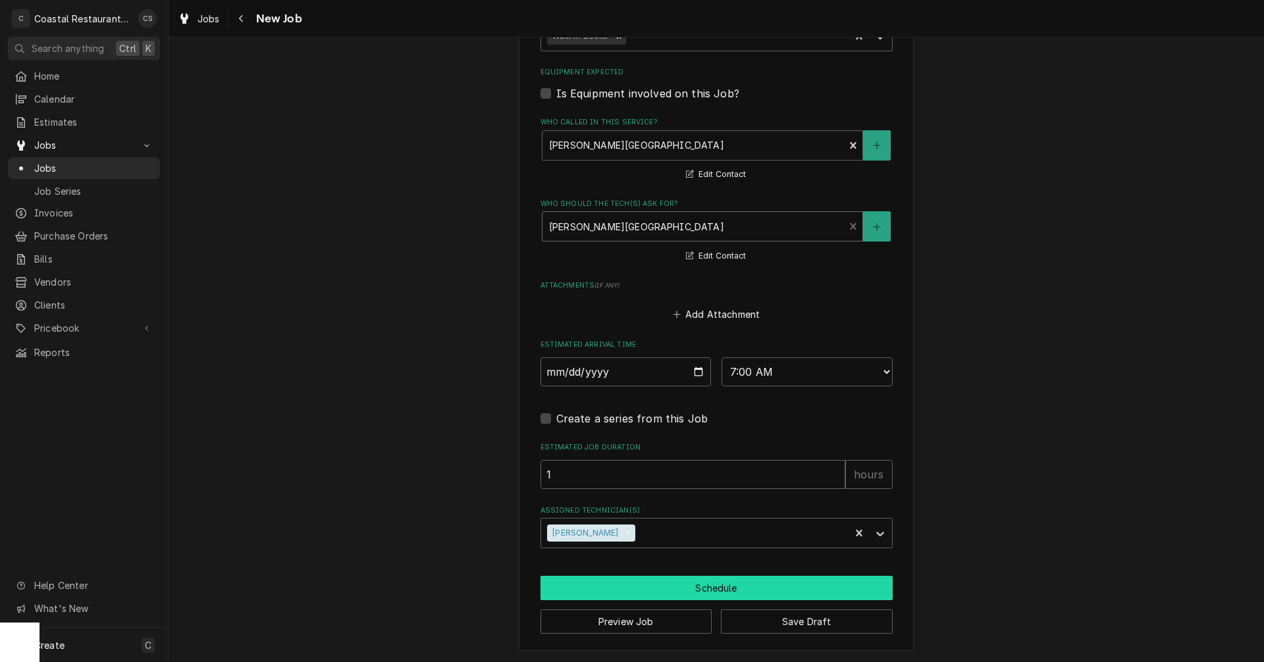
click at [685, 589] on button "Schedule" at bounding box center [717, 588] width 352 height 24
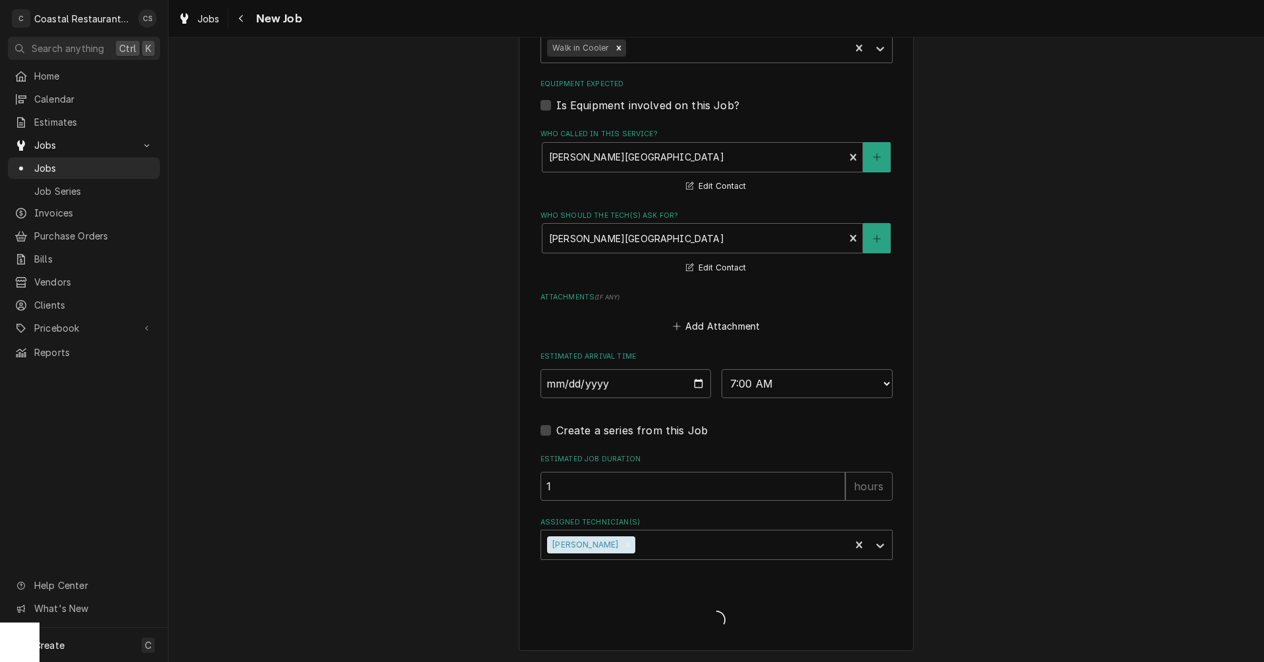
scroll to position [779, 0]
type textarea "x"
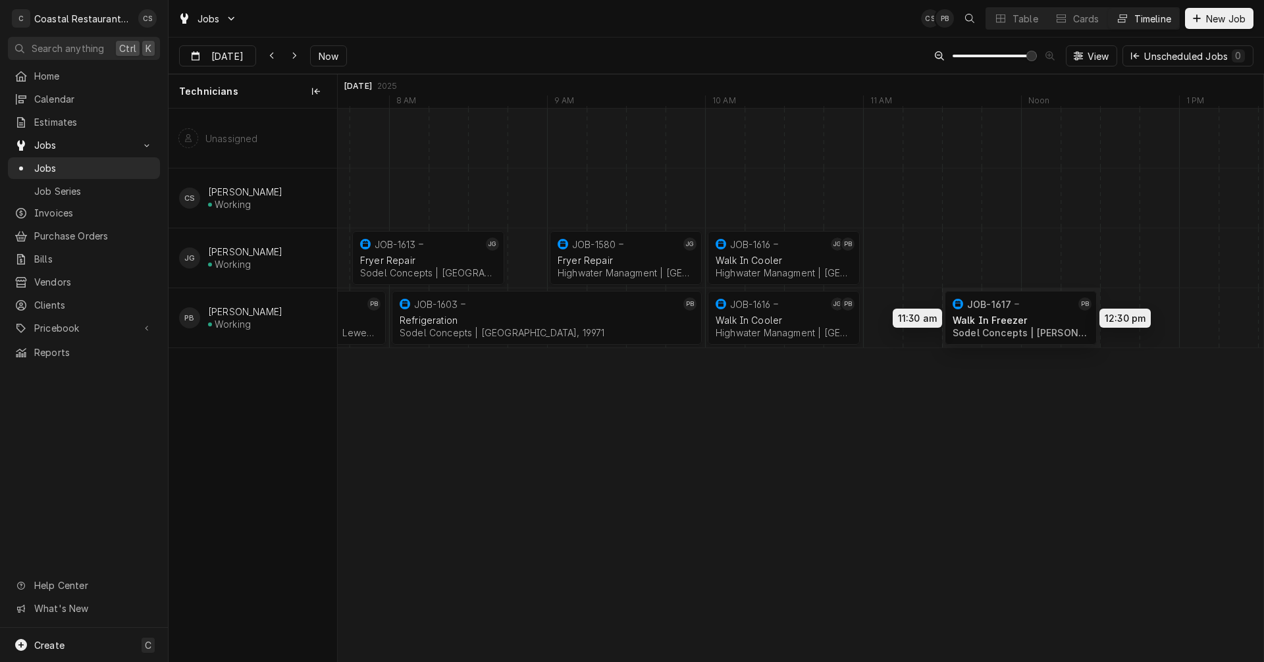
drag, startPoint x: 956, startPoint y: 308, endPoint x: 996, endPoint y: 308, distance: 40.2
click at [996, 308] on div "7:45 AM 8:45 AM JOB-1613 JG Fryer Repair Sodel Concepts | Fenwick Island, 19944…" at bounding box center [801, 385] width 926 height 553
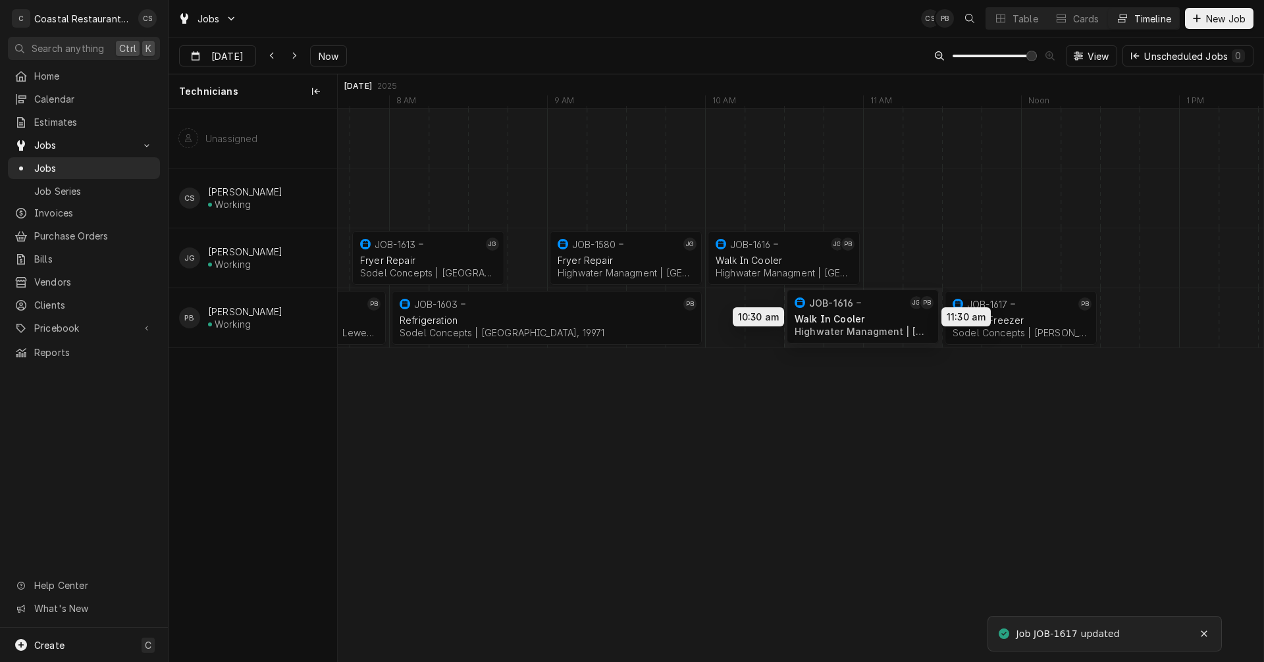
drag, startPoint x: 799, startPoint y: 312, endPoint x: 869, endPoint y: 311, distance: 69.8
click at [869, 311] on div "7:45 AM 8:45 AM JOB-1613 JG Fryer Repair Sodel Concepts | Fenwick Island, 19944…" at bounding box center [801, 385] width 926 height 553
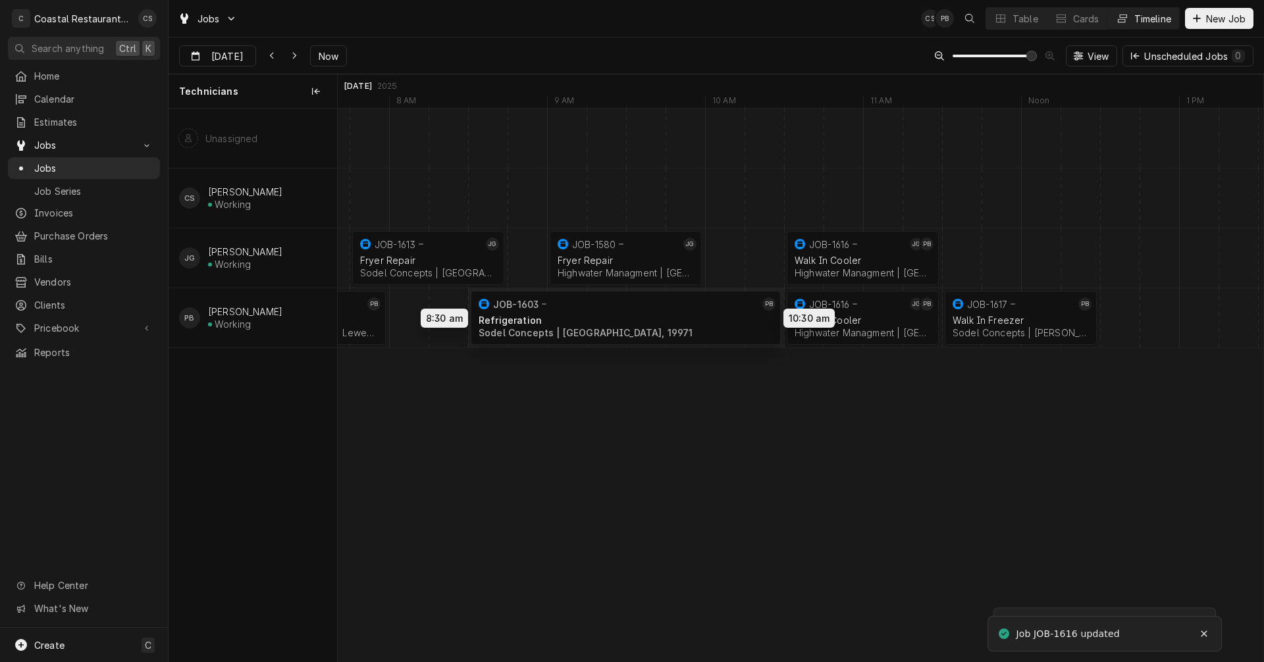
drag, startPoint x: 605, startPoint y: 315, endPoint x: 692, endPoint y: 315, distance: 87.6
click at [692, 315] on div "7:45 AM 8:45 AM JOB-1613 JG Fryer Repair Sodel Concepts | Fenwick Island, 19944…" at bounding box center [801, 385] width 926 height 553
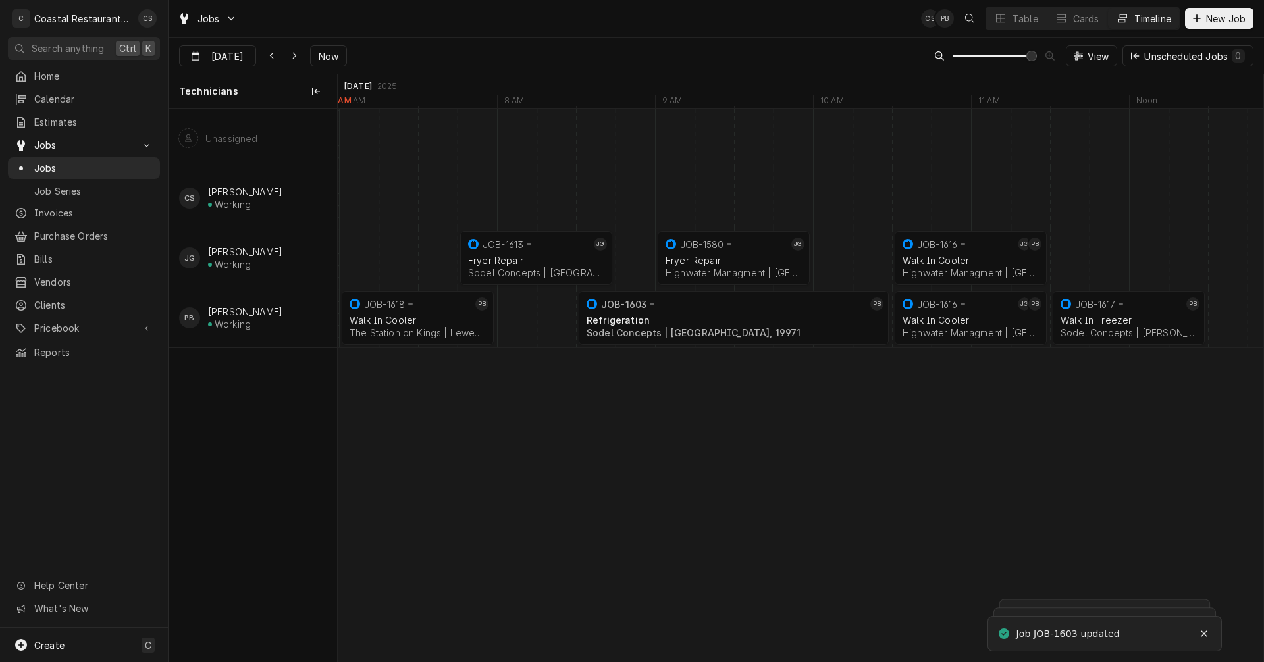
scroll to position [0, 18528]
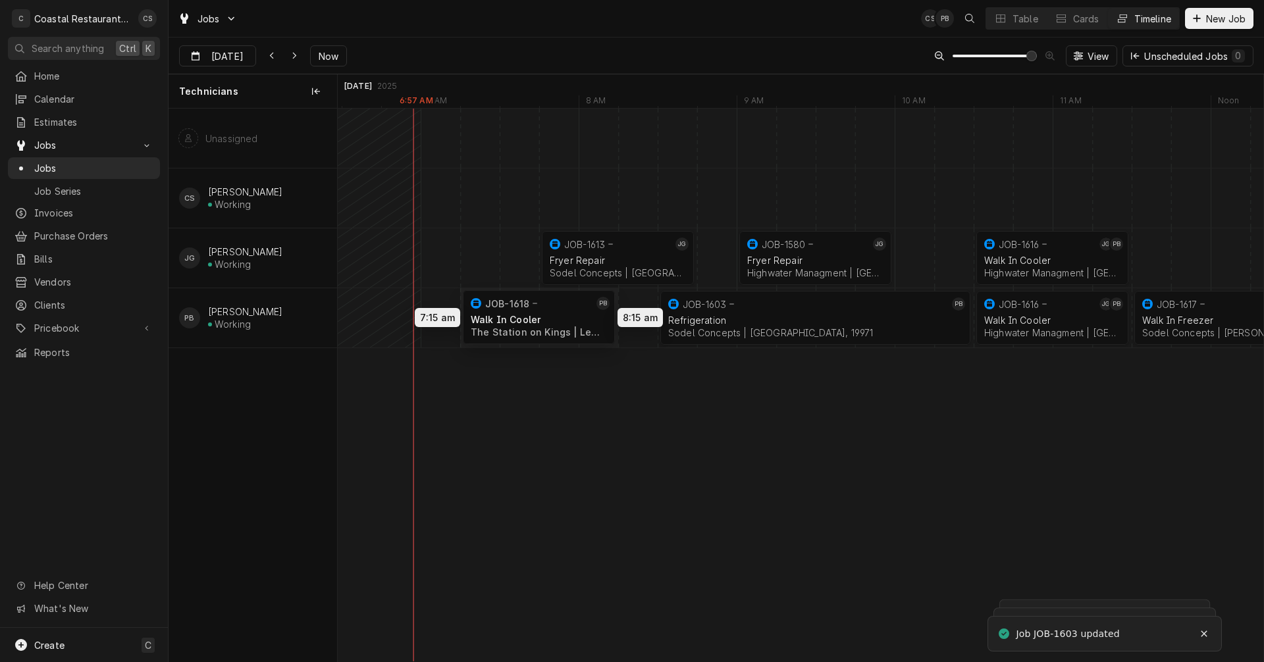
drag, startPoint x: 522, startPoint y: 327, endPoint x: 552, endPoint y: 326, distance: 29.6
click at [552, 326] on div "7:45 AM 8:45 AM JOB-1613 JG Fryer Repair Sodel Concepts | Fenwick Island, 19944…" at bounding box center [801, 385] width 926 height 553
